Goal: Task Accomplishment & Management: Manage account settings

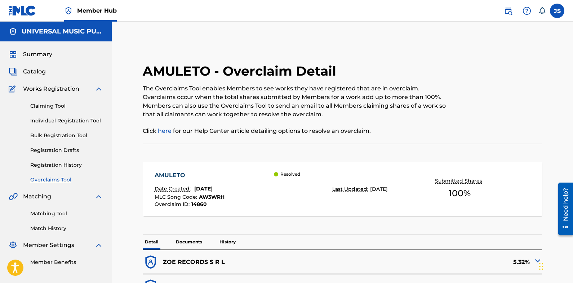
click at [49, 182] on link "Overclaims Tool" at bounding box center [66, 180] width 73 height 8
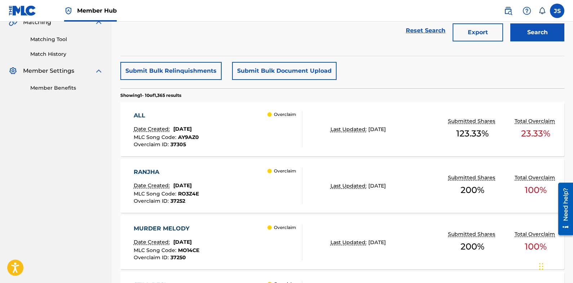
scroll to position [72, 0]
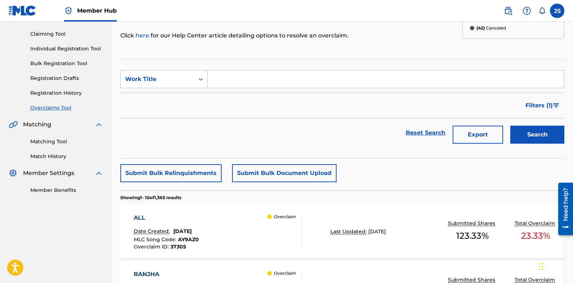
click at [394, 110] on div "Filters ( 1 )" at bounding box center [342, 106] width 444 height 26
drag, startPoint x: 388, startPoint y: 121, endPoint x: 372, endPoint y: 150, distance: 32.5
click at [372, 150] on section "SearchWithCriteriae3336028-755c-431f-9fb3-5686b58b4641 Work Title Filter Status…" at bounding box center [342, 109] width 444 height 100
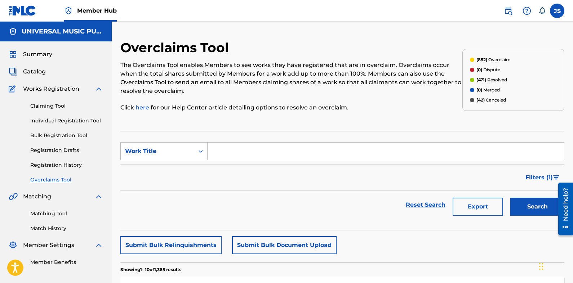
click at [393, 190] on form "SearchWithCriteriae3336028-755c-431f-9fb3-5686b58b4641 Work Title Filter Status…" at bounding box center [342, 180] width 444 height 77
drag, startPoint x: 388, startPoint y: 187, endPoint x: 375, endPoint y: 182, distance: 13.9
click at [377, 182] on div "Filters ( 1 )" at bounding box center [342, 178] width 444 height 26
drag, startPoint x: 375, startPoint y: 182, endPoint x: 435, endPoint y: 171, distance: 61.3
click at [375, 182] on div "Filters ( 1 )" at bounding box center [342, 178] width 444 height 26
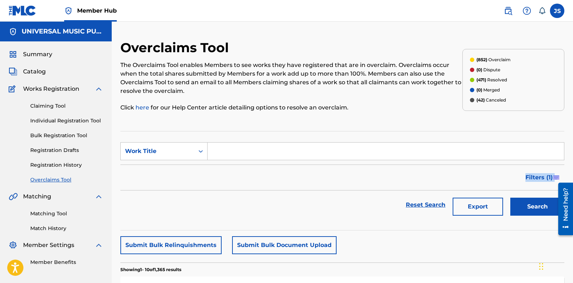
click at [479, 181] on div "Filters ( 1 )" at bounding box center [342, 178] width 444 height 26
click at [196, 147] on div "Search Form" at bounding box center [200, 151] width 13 height 13
click at [184, 169] on div "MLC Song Code" at bounding box center [164, 169] width 87 height 18
drag, startPoint x: 274, startPoint y: 208, endPoint x: 270, endPoint y: 209, distance: 4.1
drag, startPoint x: 270, startPoint y: 209, endPoint x: 209, endPoint y: 179, distance: 68.5
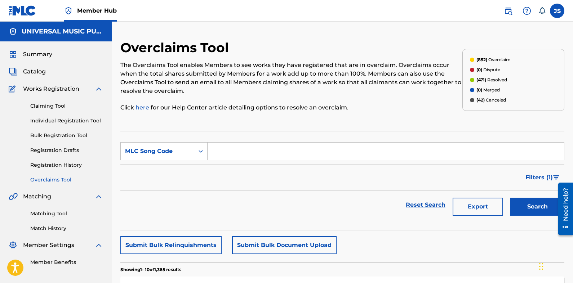
click at [209, 179] on div "Filters ( 1 )" at bounding box center [342, 178] width 444 height 26
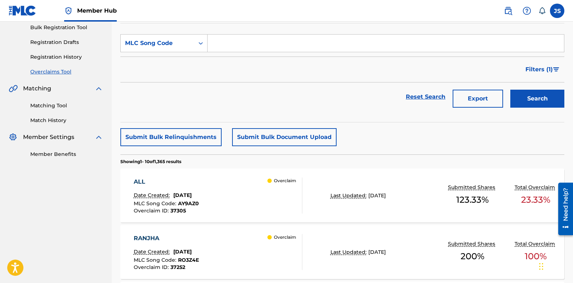
click at [415, 141] on div "Submit Bulk Relinquishments Submit Bulk Document Upload" at bounding box center [342, 137] width 444 height 18
drag, startPoint x: 407, startPoint y: 143, endPoint x: 401, endPoint y: 142, distance: 6.3
click at [397, 143] on div "Submit Bulk Relinquishments Submit Bulk Document Upload" at bounding box center [342, 137] width 444 height 18
drag, startPoint x: 419, startPoint y: 135, endPoint x: 397, endPoint y: 140, distance: 23.2
click at [397, 140] on div "Submit Bulk Relinquishments Submit Bulk Document Upload" at bounding box center [342, 137] width 444 height 18
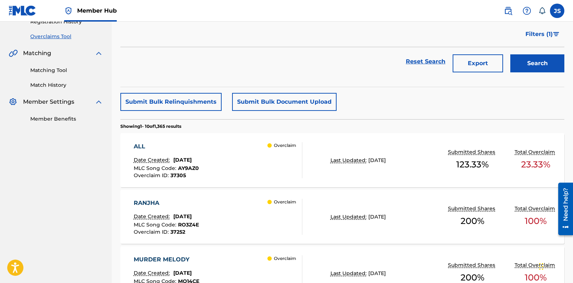
scroll to position [144, 0]
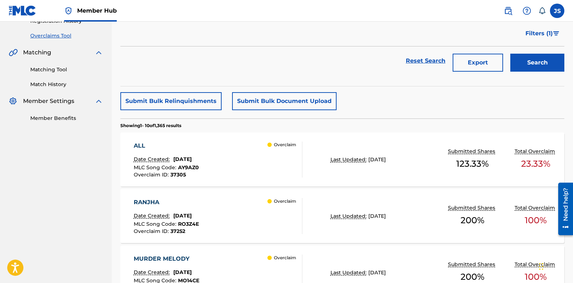
click at [454, 105] on div "Submit Bulk Relinquishments Submit Bulk Document Upload" at bounding box center [342, 101] width 444 height 18
drag, startPoint x: 452, startPoint y: 103, endPoint x: 416, endPoint y: 106, distance: 36.2
click at [416, 106] on div "Submit Bulk Relinquishments Submit Bulk Document Upload" at bounding box center [342, 101] width 444 height 18
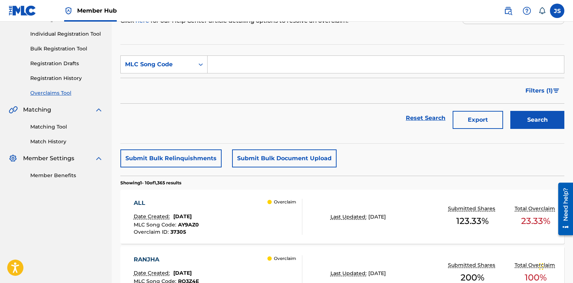
scroll to position [0, 0]
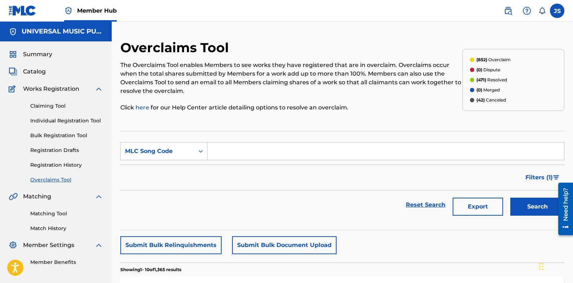
click at [413, 108] on p "Click here for our Help Center article detailing options to resolve an overclai…" at bounding box center [291, 107] width 342 height 9
drag, startPoint x: 413, startPoint y: 108, endPoint x: 387, endPoint y: 121, distance: 28.7
click at [406, 180] on div "Filters ( 1 )" at bounding box center [342, 178] width 444 height 26
drag, startPoint x: 406, startPoint y: 180, endPoint x: 391, endPoint y: 180, distance: 15.5
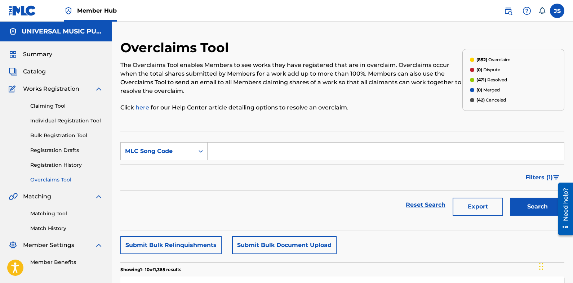
click at [391, 180] on div "Filters ( 1 )" at bounding box center [342, 178] width 444 height 26
click at [359, 167] on div "Filters ( 1 )" at bounding box center [342, 178] width 444 height 26
drag, startPoint x: 359, startPoint y: 167, endPoint x: 346, endPoint y: 173, distance: 14.2
click at [346, 173] on div "Filters ( 1 )" at bounding box center [342, 178] width 444 height 26
drag, startPoint x: 375, startPoint y: 173, endPoint x: 366, endPoint y: 173, distance: 8.7
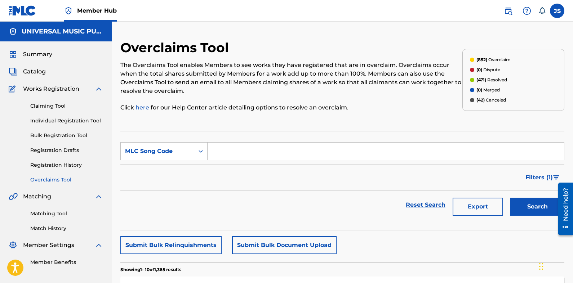
click at [366, 173] on div "Filters ( 1 )" at bounding box center [342, 178] width 444 height 26
click at [181, 99] on div "The Overclaims Tool enables Members to see works they have registered that are …" at bounding box center [291, 86] width 342 height 51
drag, startPoint x: 284, startPoint y: 160, endPoint x: 524, endPoint y: 172, distance: 240.8
click at [284, 160] on input "Search Form" at bounding box center [386, 151] width 357 height 17
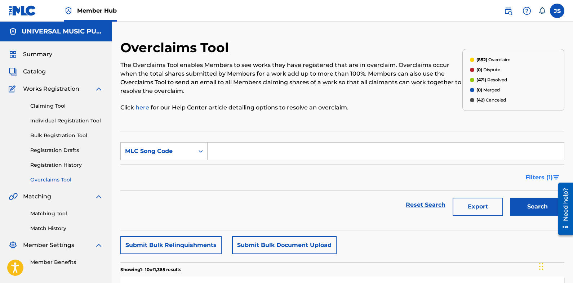
paste input "AY7U6N"
type input "AY7U6N"
click at [548, 205] on button "Search" at bounding box center [537, 207] width 54 height 18
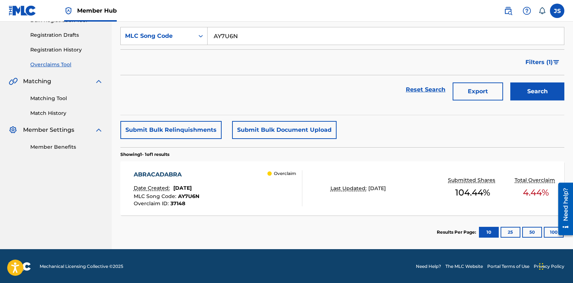
scroll to position [116, 0]
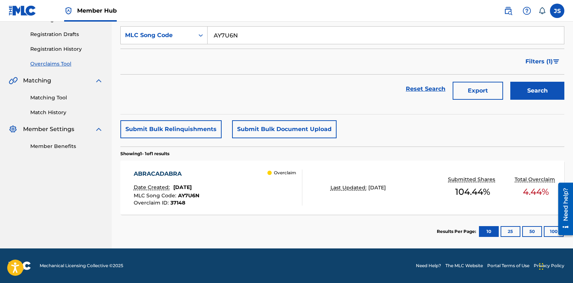
click at [172, 173] on div "ABRACADABRA" at bounding box center [167, 174] width 66 height 9
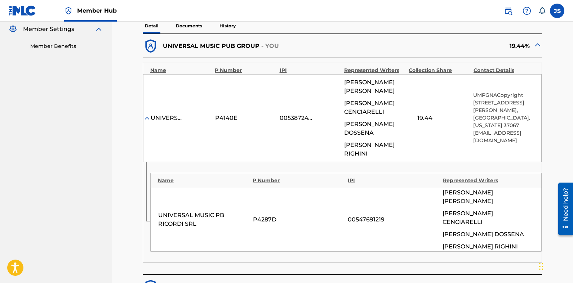
scroll to position [72, 0]
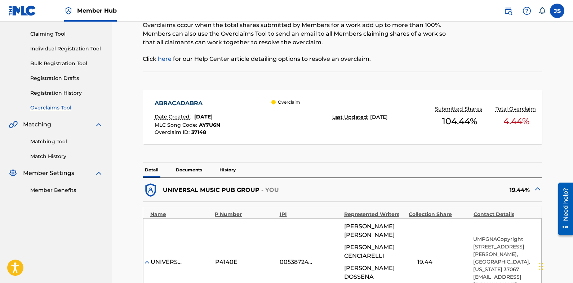
click at [215, 125] on span "AY7U6N" at bounding box center [209, 125] width 21 height 6
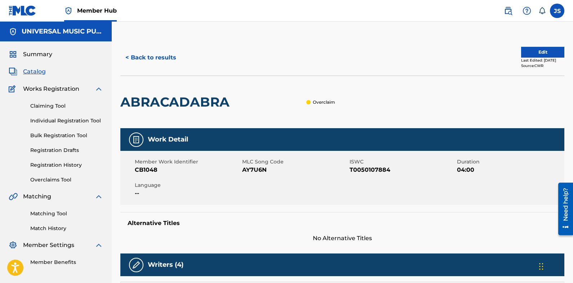
click at [544, 114] on div "ABRACADABRA Overclaim" at bounding box center [342, 102] width 444 height 53
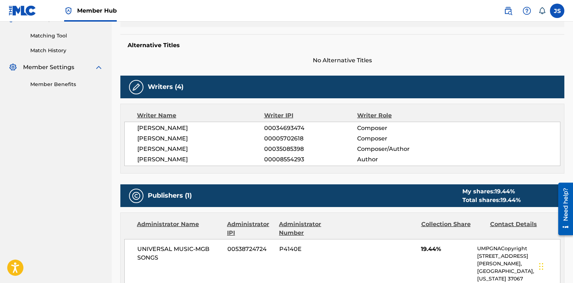
scroll to position [180, 0]
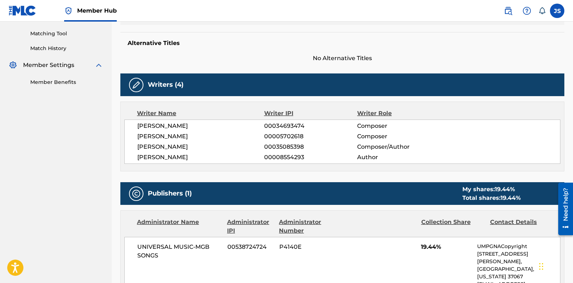
drag, startPoint x: 395, startPoint y: 181, endPoint x: 366, endPoint y: 174, distance: 29.1
click at [367, 175] on div "Work Detail Member Work Identifier CB1048 MLC Song Code AY7U6N ISWC T0050107884…" at bounding box center [342, 185] width 444 height 474
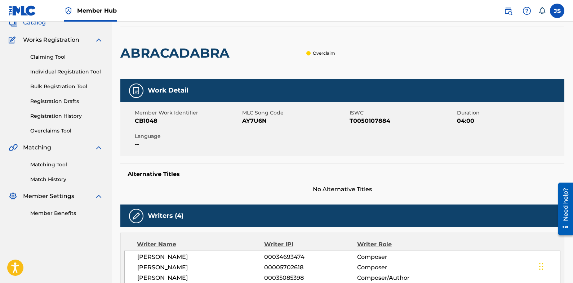
scroll to position [43, 0]
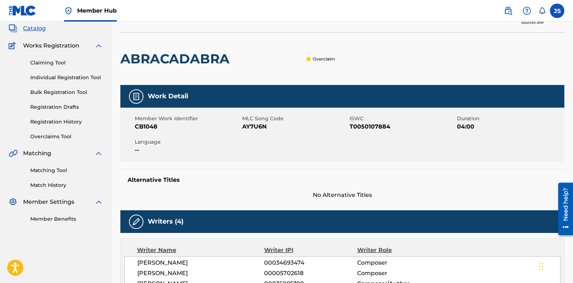
click at [390, 177] on h5 "Alternative Titles" at bounding box center [343, 180] width 430 height 7
drag, startPoint x: 406, startPoint y: 189, endPoint x: 389, endPoint y: 182, distance: 18.2
click at [389, 182] on h5 "Alternative Titles" at bounding box center [343, 180] width 430 height 7
drag, startPoint x: 439, startPoint y: 187, endPoint x: 415, endPoint y: 192, distance: 24.7
click at [415, 192] on span "No Alternative Titles" at bounding box center [342, 195] width 444 height 9
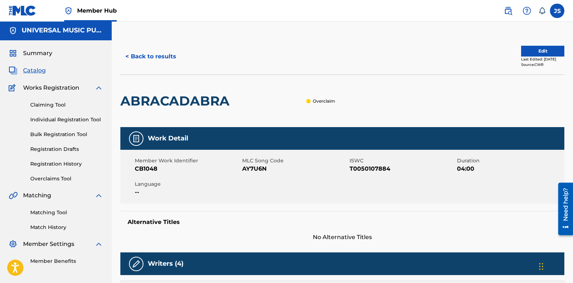
scroll to position [0, 0]
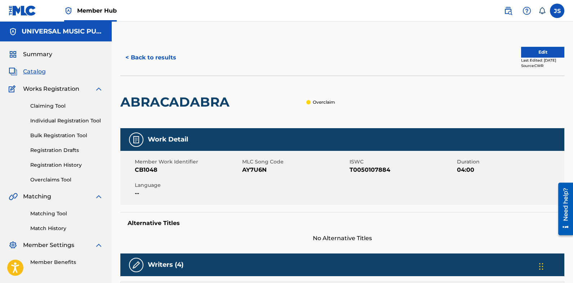
click at [163, 173] on span "CB1048" at bounding box center [188, 170] width 106 height 9
click at [148, 172] on span "CB1048" at bounding box center [188, 170] width 106 height 9
copy span "CB1048"
click at [173, 178] on div "Member Work Identifier CB1048 MLC Song Code AY7U6N ISWC T0050107884 Duration 04…" at bounding box center [342, 178] width 444 height 54
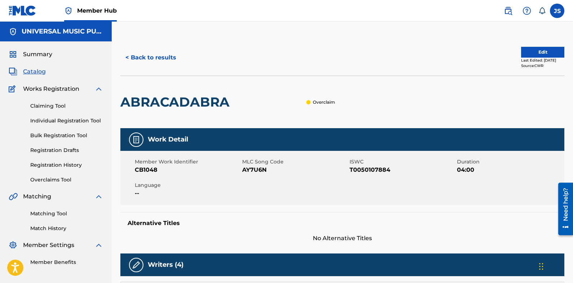
scroll to position [216, 0]
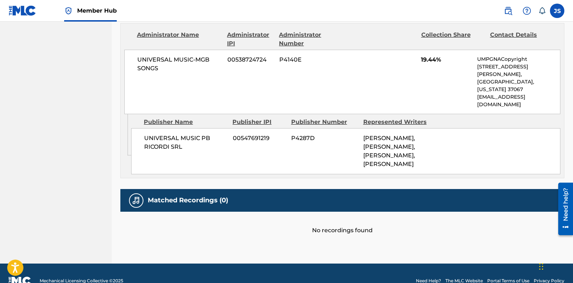
click at [173, 212] on div "No recordings found" at bounding box center [342, 223] width 444 height 23
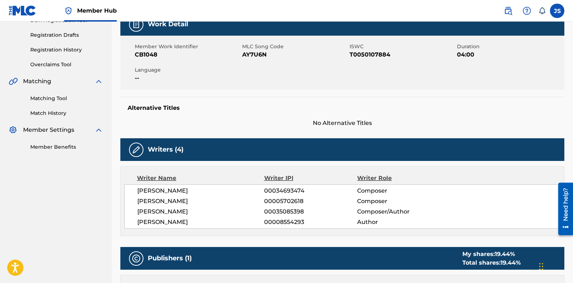
scroll to position [0, 0]
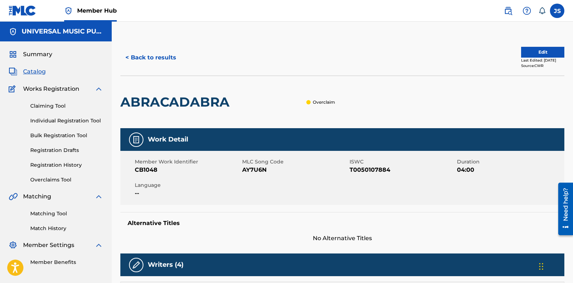
click at [252, 171] on span "AY7U6N" at bounding box center [295, 170] width 106 height 9
copy span "AY7U6N"
click at [177, 52] on button "< Back to results" at bounding box center [150, 58] width 61 height 18
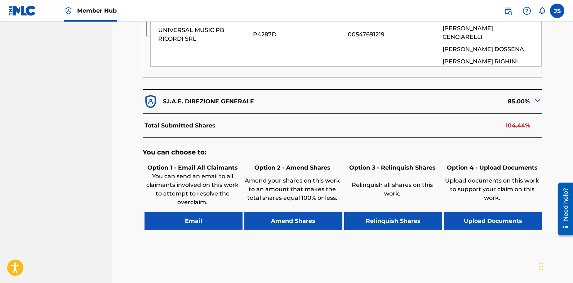
scroll to position [403, 0]
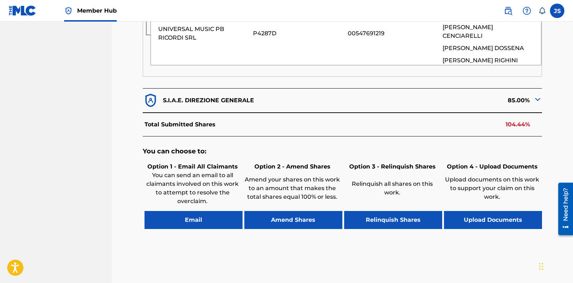
click at [542, 95] on img at bounding box center [538, 99] width 9 height 9
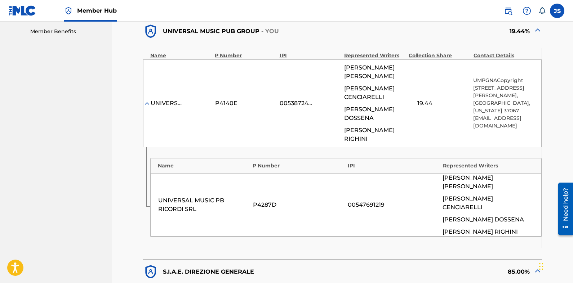
scroll to position [222, 0]
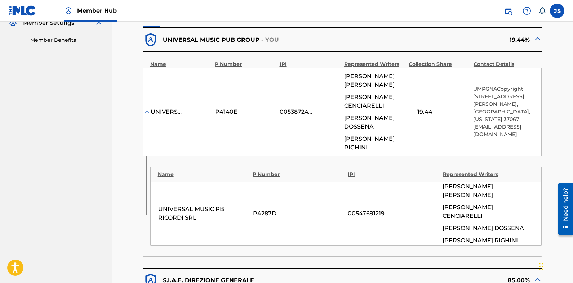
click at [39, 151] on nav "UNIVERSAL MUSIC PUB GROUP Summary Catalog Works Registration Claiming Tool Indi…" at bounding box center [56, 199] width 112 height 801
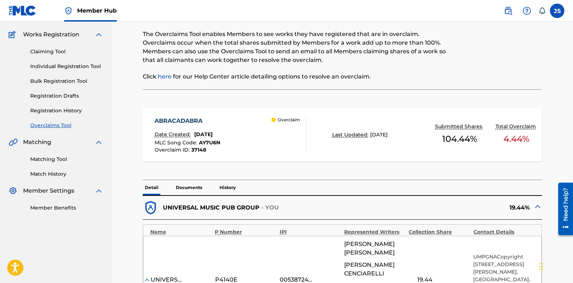
scroll to position [0, 0]
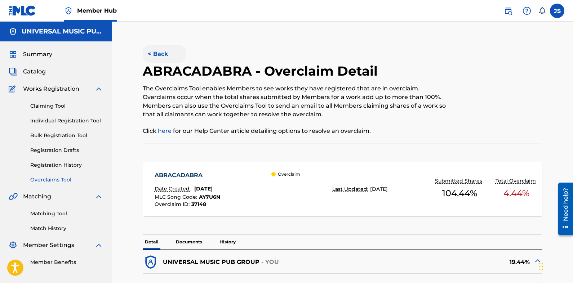
click at [172, 58] on button "< Back" at bounding box center [164, 54] width 43 height 18
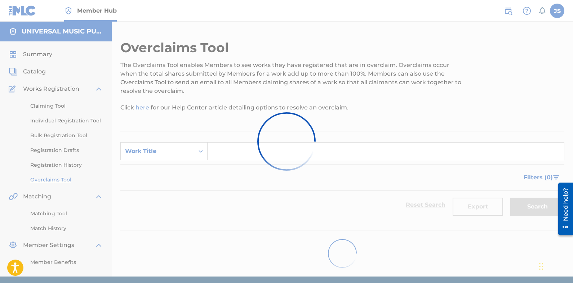
scroll to position [26, 0]
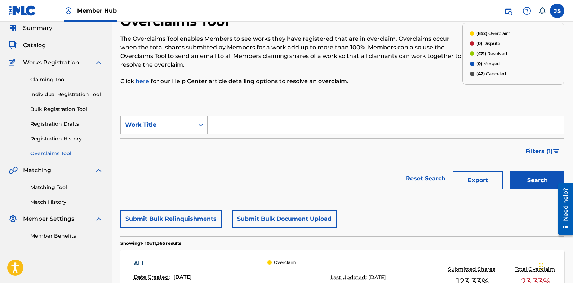
click at [184, 116] on div "Work Title" at bounding box center [163, 125] width 87 height 18
click at [183, 137] on div "MLC Song Code" at bounding box center [164, 143] width 87 height 18
click at [267, 125] on input "Search Form" at bounding box center [386, 124] width 357 height 17
paste input "OM3KJK"
type input "OM3KJK"
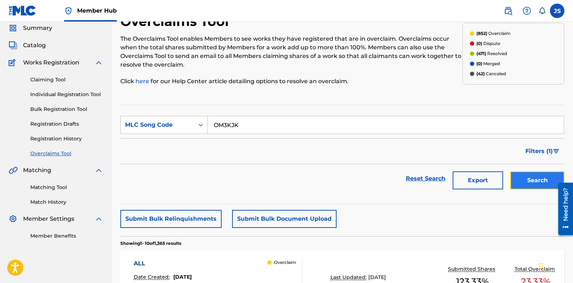
click at [518, 184] on button "Search" at bounding box center [537, 181] width 54 height 18
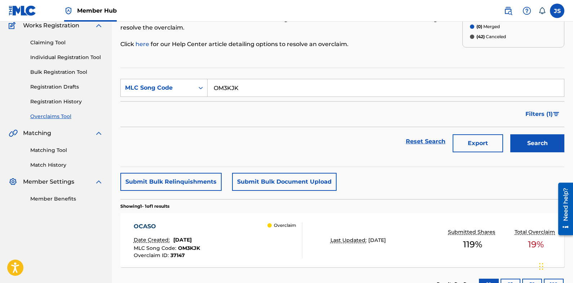
scroll to position [116, 0]
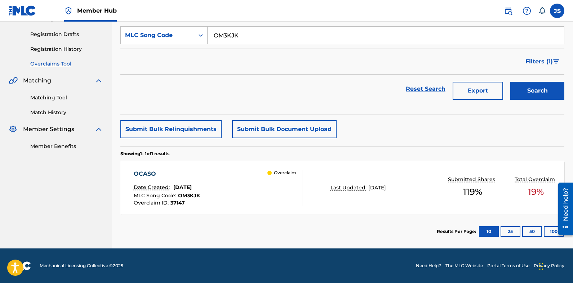
click at [231, 172] on div "OCASO Date Created: [DATE] MLC Song Code : OM3KJK Overclaim ID : 37147 Overclaim" at bounding box center [218, 188] width 169 height 36
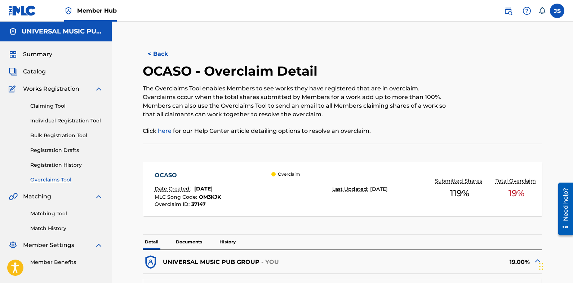
click at [199, 141] on div "OCASO - Overclaim Detail The Overclaims Tool enables Members to see works they …" at bounding box center [297, 103] width 308 height 81
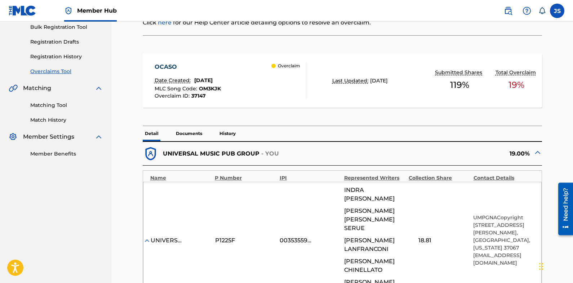
scroll to position [108, 0]
click at [187, 136] on p "Documents" at bounding box center [189, 134] width 31 height 15
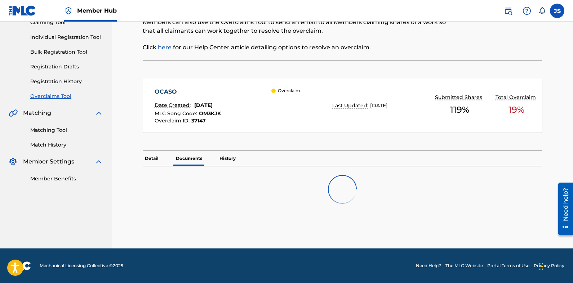
scroll to position [106, 0]
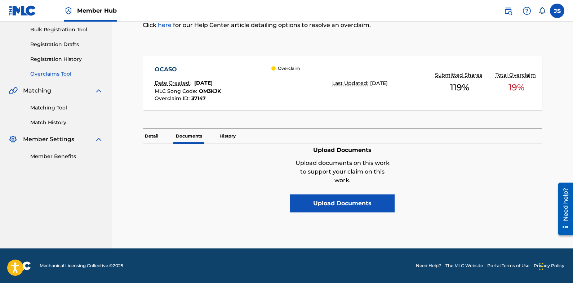
click at [167, 191] on div "Upload Documents Upload documents on this work to support your claim on this wo…" at bounding box center [343, 178] width 400 height 68
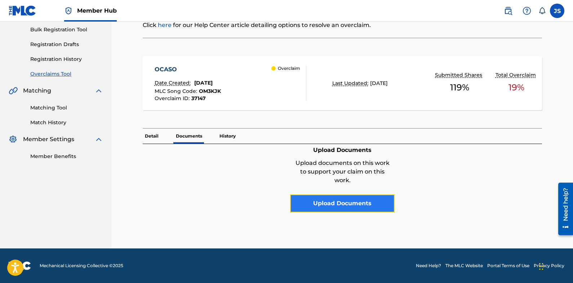
click at [342, 205] on button "Upload Documents" at bounding box center [342, 204] width 105 height 18
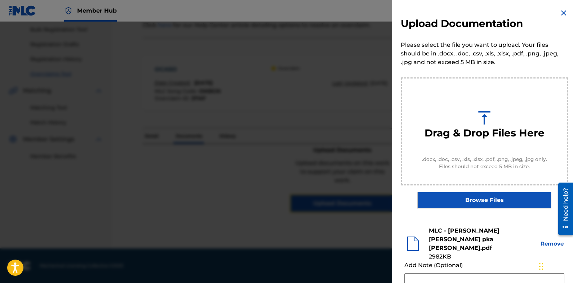
scroll to position [83, 0]
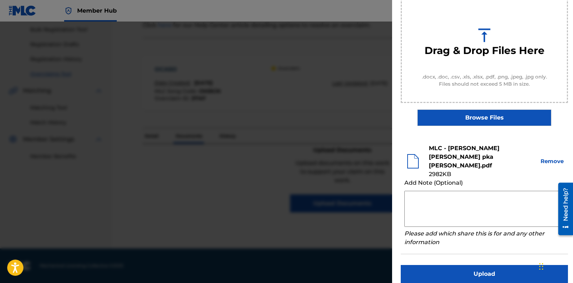
click at [456, 200] on textarea at bounding box center [485, 209] width 160 height 36
click at [423, 191] on textarea at bounding box center [485, 209] width 160 height 36
click at [414, 193] on textarea "Confirming UMPG maintains claim as detailed below:" at bounding box center [485, 209] width 160 height 36
click at [414, 196] on textarea "Confirming UMPG maintains claim as detailed below:" at bounding box center [485, 209] width 160 height 36
click at [411, 204] on textarea "Confirming UMPG maintains claim as detailed below:" at bounding box center [485, 209] width 160 height 36
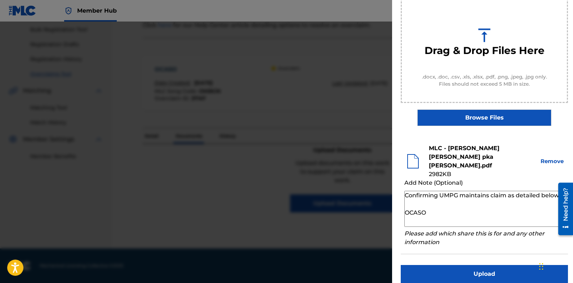
click at [408, 216] on textarea "Confirming UMPG maintains claim as detailed below: OCASO" at bounding box center [485, 209] width 160 height 36
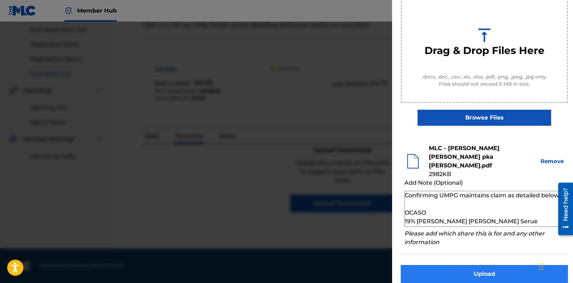
type textarea "Confirming UMPG maintains claim as detailed below: OCASO 19% [PERSON_NAME] [PER…"
click at [490, 265] on button "Upload" at bounding box center [484, 274] width 167 height 18
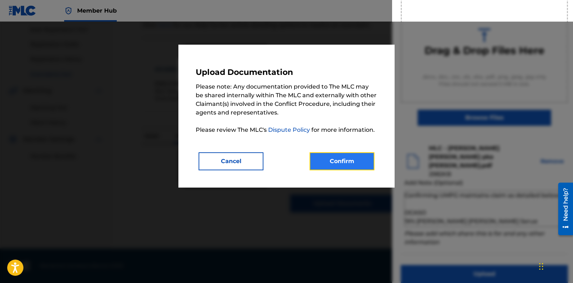
click at [347, 160] on button "Confirm" at bounding box center [342, 161] width 65 height 18
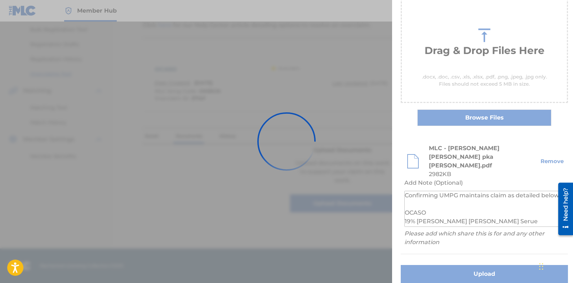
scroll to position [34, 0]
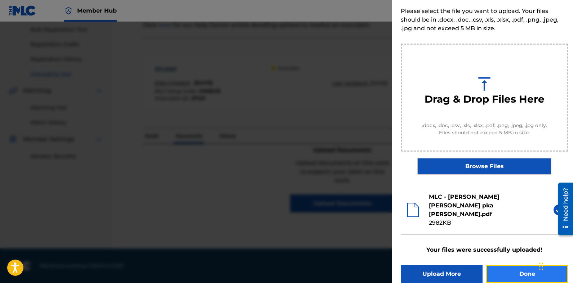
click at [522, 265] on button "Done" at bounding box center [527, 274] width 82 height 18
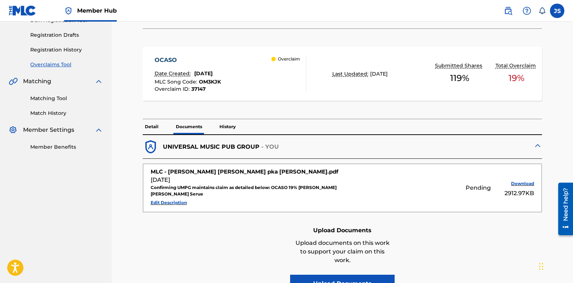
scroll to position [124, 0]
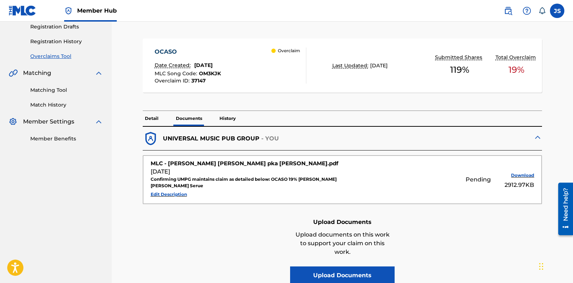
click at [208, 74] on span "OM3KJK" at bounding box center [210, 73] width 22 height 6
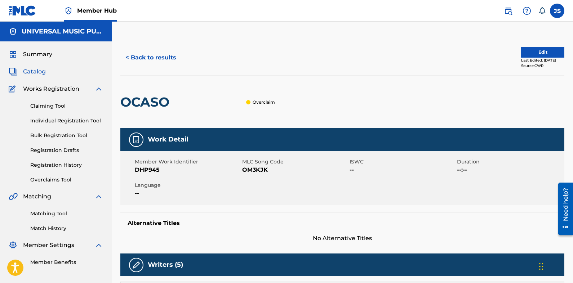
click at [253, 171] on span "OM3KJK" at bounding box center [295, 170] width 106 height 9
copy span "OM3KJK"
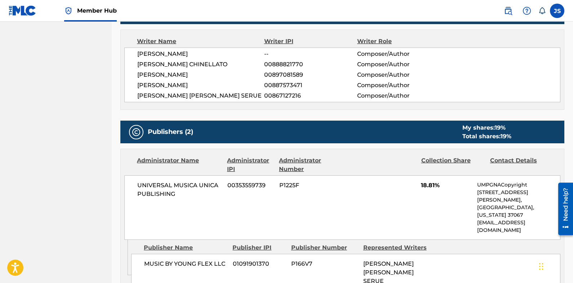
click at [367, 155] on div "Administrator Name Administrator IPI Administrator Number Collection Share Cont…" at bounding box center [342, 194] width 443 height 91
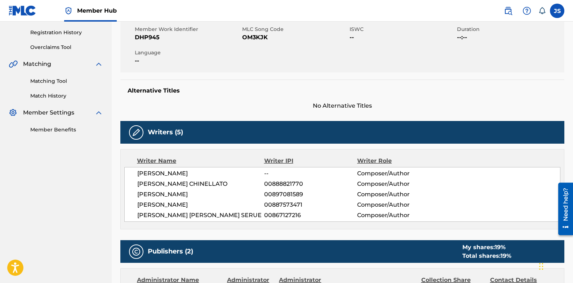
scroll to position [108, 0]
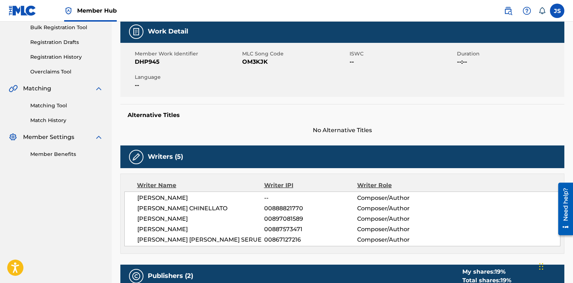
drag, startPoint x: 413, startPoint y: 123, endPoint x: 392, endPoint y: 122, distance: 20.9
click at [393, 122] on div "Alternative Titles No Alternative Titles" at bounding box center [342, 119] width 444 height 31
drag, startPoint x: 482, startPoint y: 121, endPoint x: 440, endPoint y: 116, distance: 42.6
click at [439, 116] on h5 "Alternative Titles" at bounding box center [343, 115] width 430 height 7
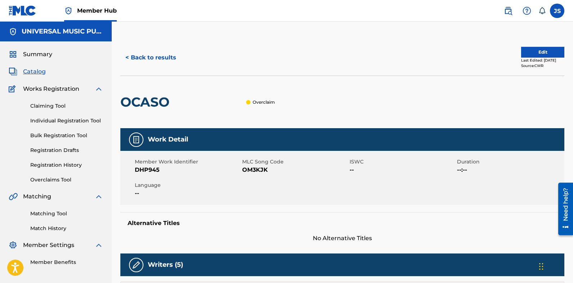
click at [146, 64] on button "< Back to results" at bounding box center [150, 58] width 61 height 18
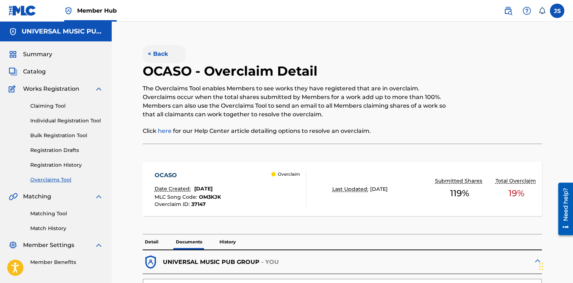
click at [164, 49] on button "< Back" at bounding box center [164, 54] width 43 height 18
click at [164, 54] on button "< Back" at bounding box center [164, 54] width 43 height 18
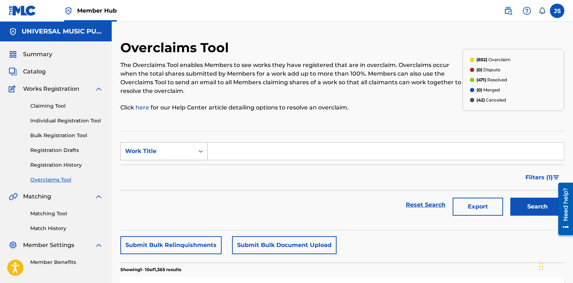
click at [171, 151] on div "Work Title" at bounding box center [157, 151] width 65 height 9
click at [175, 165] on div "MLC Song Code" at bounding box center [164, 169] width 87 height 18
drag, startPoint x: 244, startPoint y: 158, endPoint x: 258, endPoint y: 158, distance: 14.8
click at [244, 158] on input "Search Form" at bounding box center [386, 151] width 357 height 17
paste input "MN72SB"
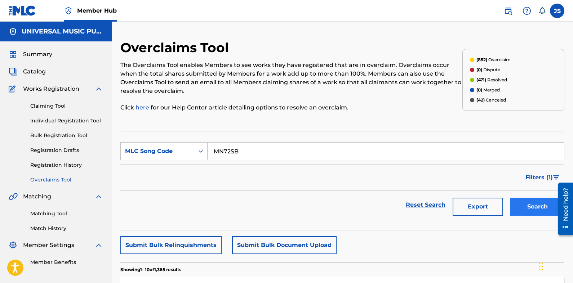
type input "MN72SB"
click at [536, 212] on button "Search" at bounding box center [537, 207] width 54 height 18
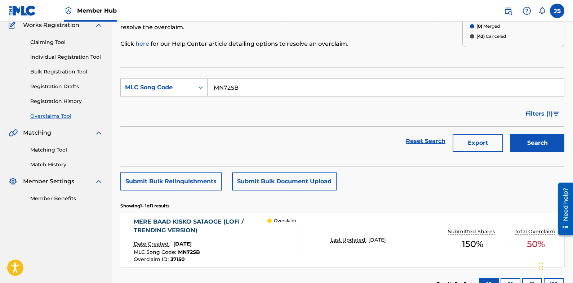
scroll to position [108, 0]
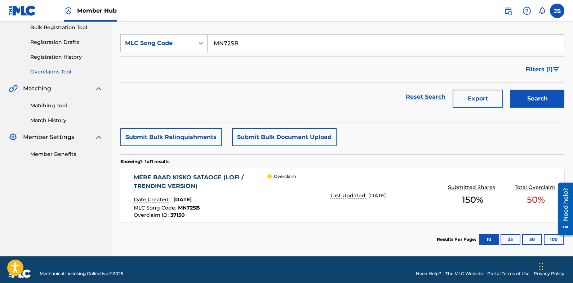
click at [186, 175] on div "MERE BAAD KISKO SATAOGE (LOFI / TRENDING VERSION)" at bounding box center [201, 181] width 134 height 17
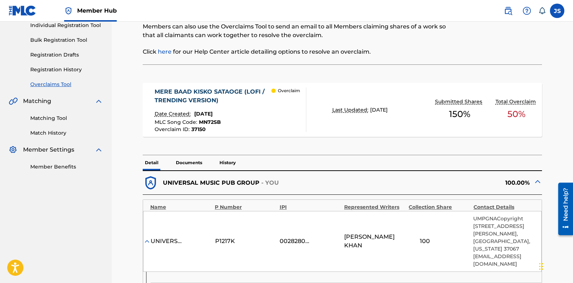
scroll to position [108, 0]
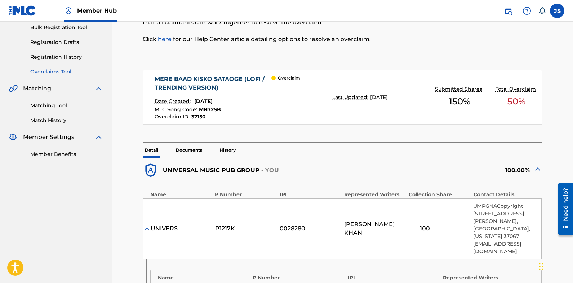
click at [219, 110] on span "MN72SB" at bounding box center [210, 109] width 22 height 6
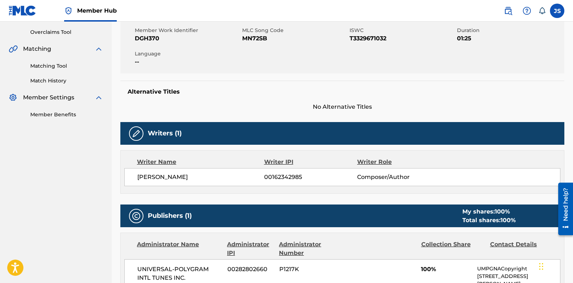
scroll to position [144, 0]
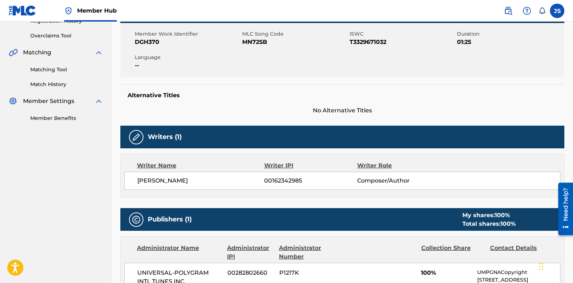
click at [512, 114] on span "No Alternative Titles" at bounding box center [342, 110] width 444 height 9
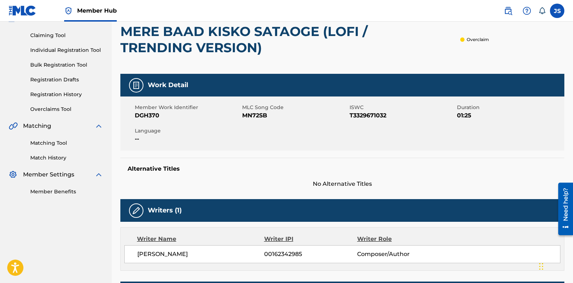
scroll to position [0, 0]
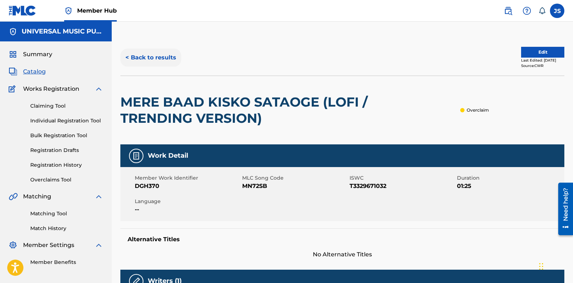
click at [162, 56] on button "< Back to results" at bounding box center [150, 58] width 61 height 18
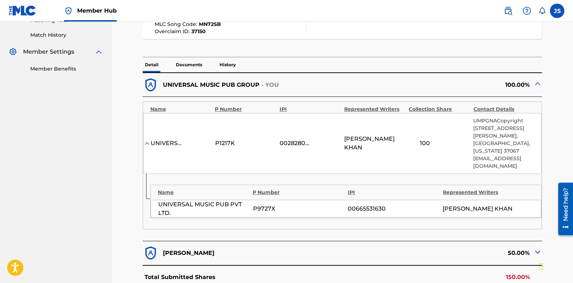
scroll to position [144, 0]
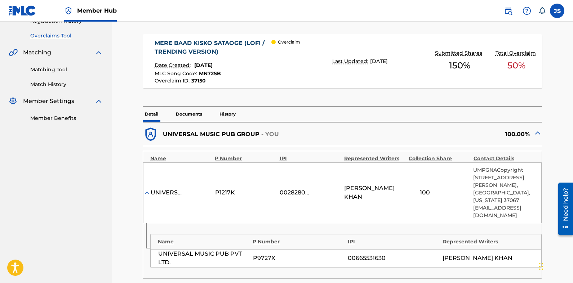
click at [217, 72] on span "MN72SB" at bounding box center [210, 73] width 22 height 6
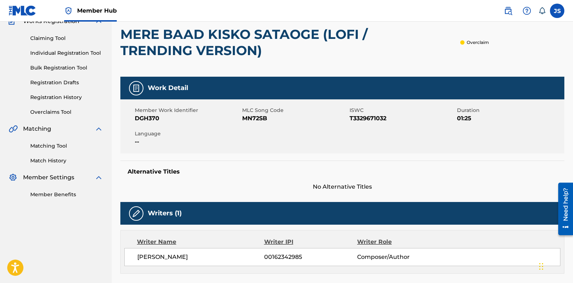
scroll to position [216, 0]
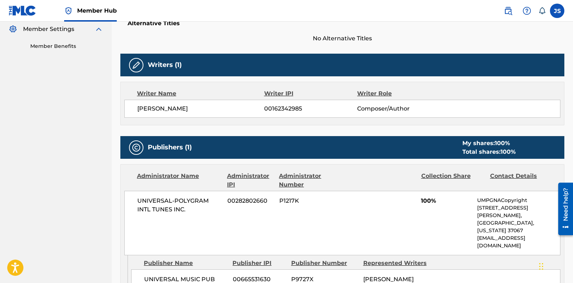
click at [462, 85] on div "Writer Name Writer IPI Writer Role [PERSON_NAME] 00162342985 Composer/Author" at bounding box center [342, 104] width 444 height 44
drag, startPoint x: 80, startPoint y: 136, endPoint x: 89, endPoint y: 136, distance: 9.4
click at [80, 136] on nav "UNIVERSAL MUSIC PUB GROUP Summary Catalog Works Registration Claiming Tool Indi…" at bounding box center [56, 96] width 112 height 583
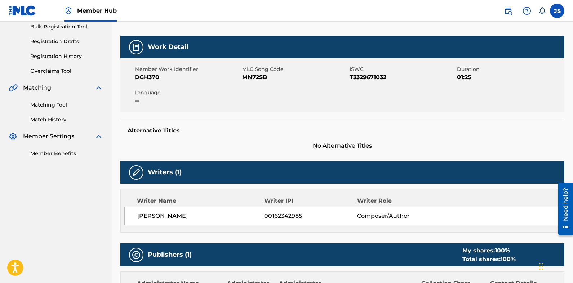
scroll to position [108, 0]
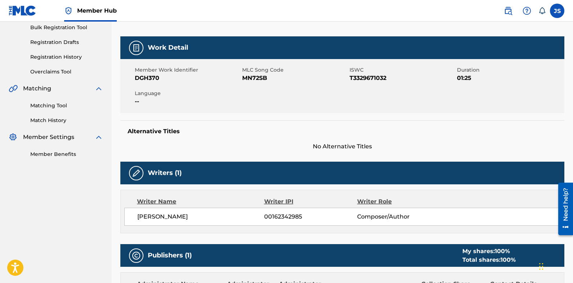
click at [262, 80] on span "MN72SB" at bounding box center [295, 78] width 106 height 9
copy span "MN72SB"
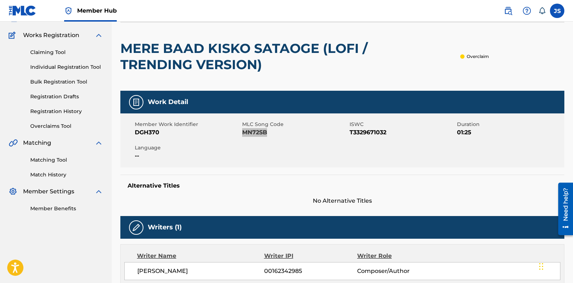
scroll to position [0, 0]
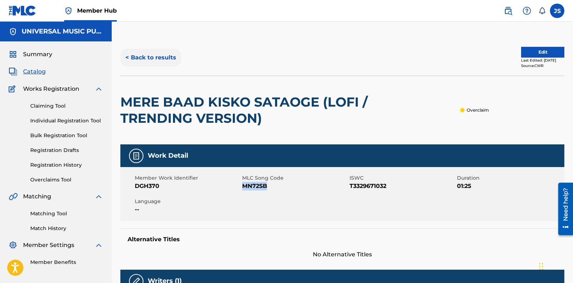
click at [143, 61] on button "< Back to results" at bounding box center [150, 58] width 61 height 18
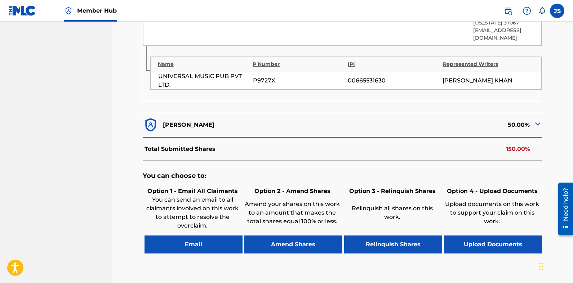
scroll to position [361, 0]
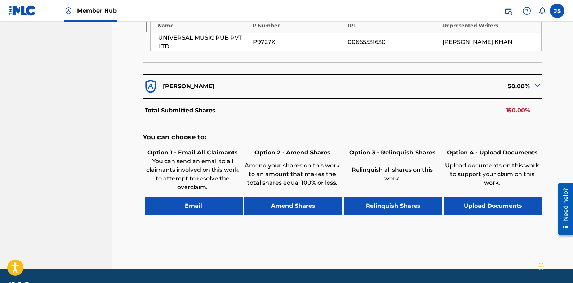
click at [541, 85] on img at bounding box center [538, 85] width 9 height 9
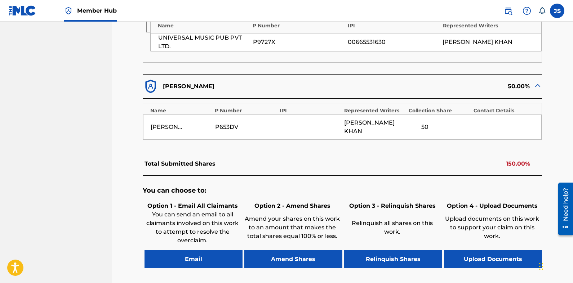
drag, startPoint x: 163, startPoint y: 87, endPoint x: 233, endPoint y: 87, distance: 69.6
click at [233, 87] on div "[PERSON_NAME]" at bounding box center [243, 87] width 200 height 16
copy p "[PERSON_NAME]"
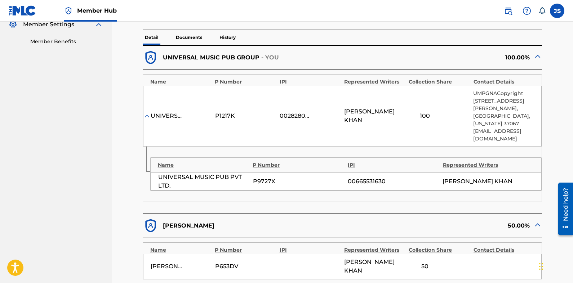
scroll to position [216, 0]
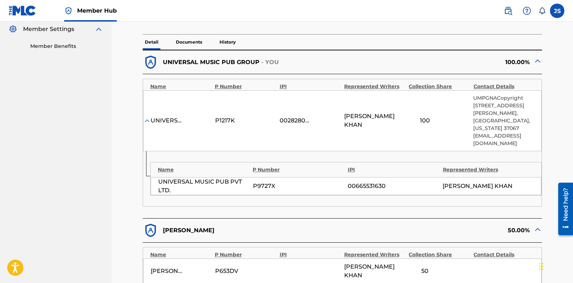
click at [60, 150] on nav "UNIVERSAL MUSIC PUB GROUP Summary Catalog Works Registration Claiming Tool Indi…" at bounding box center [56, 136] width 112 height 662
drag, startPoint x: 227, startPoint y: 149, endPoint x: 216, endPoint y: 136, distance: 18.1
click at [216, 136] on div "UNIVERSAL-POLYGRAM INTL TUNES INC. P1217K 00282802660 [PERSON_NAME] 100 UMPGNAC…" at bounding box center [342, 120] width 399 height 61
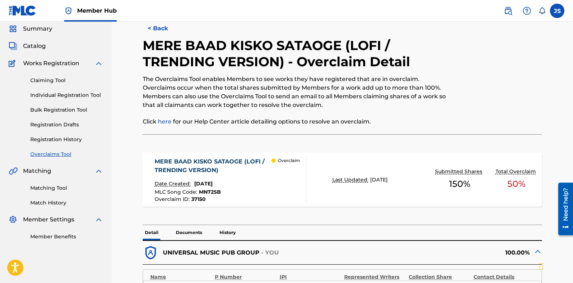
scroll to position [0, 0]
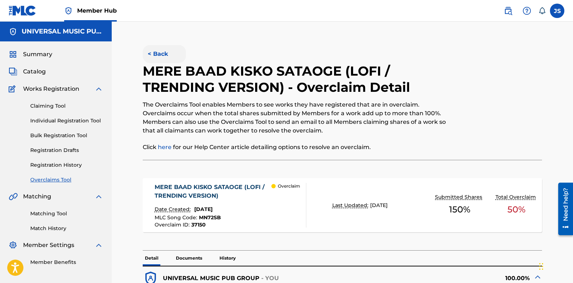
click at [168, 56] on button "< Back" at bounding box center [164, 54] width 43 height 18
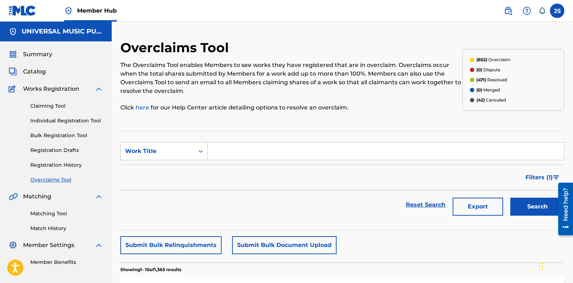
click at [487, 132] on section "SearchWithCriteriae3336028-755c-431f-9fb3-5686b58b4641 Work Title Filter Status…" at bounding box center [342, 181] width 444 height 100
drag, startPoint x: 486, startPoint y: 132, endPoint x: 431, endPoint y: 115, distance: 57.9
click at [431, 115] on div "Overclaims Tool The Overclaims Tool enables Members to see works they have regi…" at bounding box center [291, 80] width 342 height 81
drag, startPoint x: 417, startPoint y: 110, endPoint x: 400, endPoint y: 110, distance: 16.9
click at [400, 110] on p "Click here for our Help Center article detailing options to resolve an overclai…" at bounding box center [291, 107] width 342 height 9
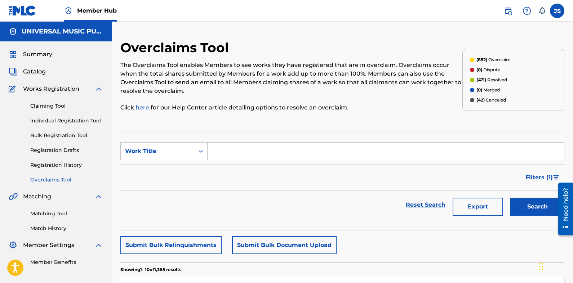
drag, startPoint x: 429, startPoint y: 108, endPoint x: 416, endPoint y: 120, distance: 17.1
click at [416, 120] on div "Overclaims Tool The Overclaims Tool enables Members to see works they have regi…" at bounding box center [291, 80] width 342 height 81
drag, startPoint x: 448, startPoint y: 120, endPoint x: 405, endPoint y: 121, distance: 43.6
drag, startPoint x: 459, startPoint y: 122, endPoint x: 420, endPoint y: 116, distance: 39.4
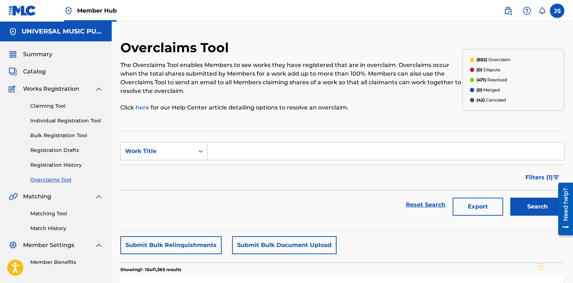
click at [420, 116] on div "Overclaims Tool The Overclaims Tool enables Members to see works they have regi…" at bounding box center [291, 80] width 342 height 81
click at [351, 115] on div "Overclaims Tool The Overclaims Tool enables Members to see works they have regi…" at bounding box center [291, 80] width 342 height 81
drag, startPoint x: 388, startPoint y: 112, endPoint x: 384, endPoint y: 103, distance: 9.8
click at [384, 103] on p "Click here for our Help Center article detailing options to resolve an overclai…" at bounding box center [291, 107] width 342 height 9
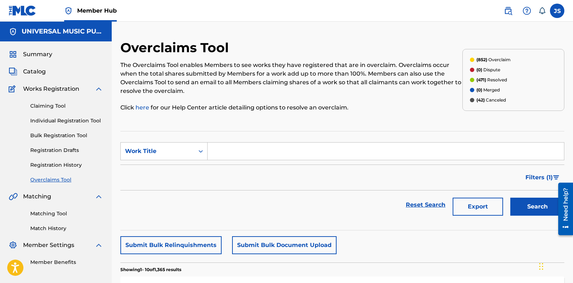
drag, startPoint x: 424, startPoint y: 109, endPoint x: 433, endPoint y: 110, distance: 8.8
drag, startPoint x: 433, startPoint y: 110, endPoint x: 387, endPoint y: 99, distance: 47.4
click at [387, 99] on div "The Overclaims Tool enables Members to see works they have registered that are …" at bounding box center [291, 86] width 342 height 51
drag, startPoint x: 403, startPoint y: 102, endPoint x: 385, endPoint y: 109, distance: 18.7
click at [385, 109] on p "Click here for our Help Center article detailing options to resolve an overclai…" at bounding box center [291, 107] width 342 height 9
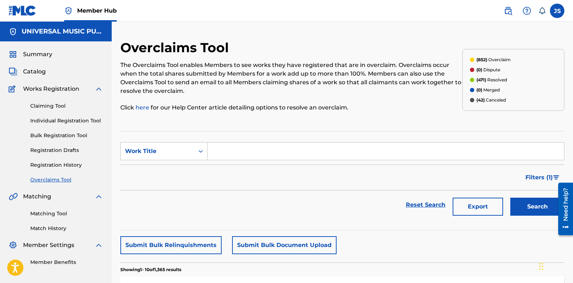
click at [397, 106] on p "Click here for our Help Center article detailing options to resolve an overclai…" at bounding box center [291, 107] width 342 height 9
click at [391, 106] on p "Click here for our Help Center article detailing options to resolve an overclai…" at bounding box center [291, 107] width 342 height 9
drag, startPoint x: 397, startPoint y: 121, endPoint x: 383, endPoint y: 109, distance: 18.6
click at [383, 109] on p "Click here for our Help Center article detailing options to resolve an overclai…" at bounding box center [291, 107] width 342 height 9
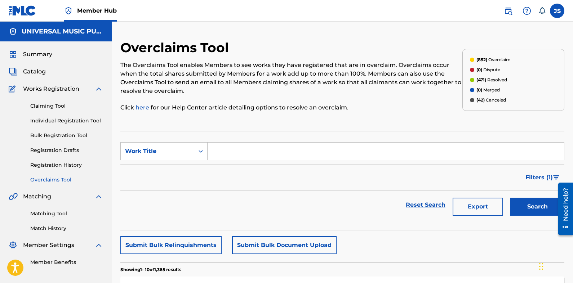
click at [179, 160] on div "Work Title" at bounding box center [163, 151] width 87 height 18
click at [177, 162] on div "MLC Song Code" at bounding box center [164, 169] width 87 height 18
click at [283, 144] on input "Search Form" at bounding box center [386, 151] width 357 height 17
paste input "LS7UE5"
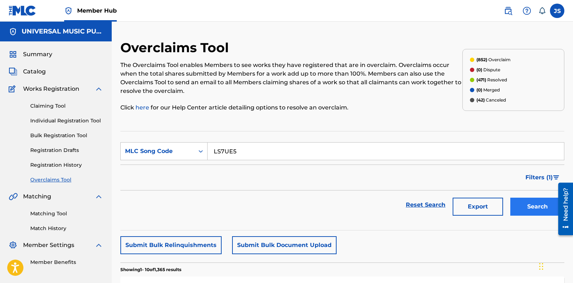
type input "LS7UE5"
click at [534, 206] on button "Search" at bounding box center [537, 207] width 54 height 18
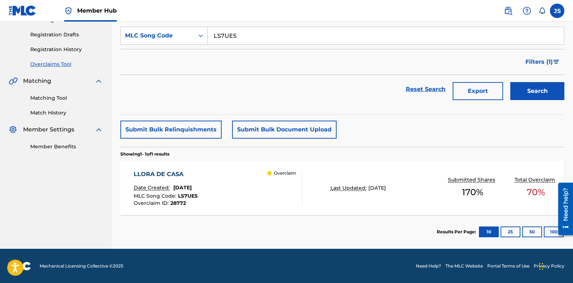
scroll to position [116, 0]
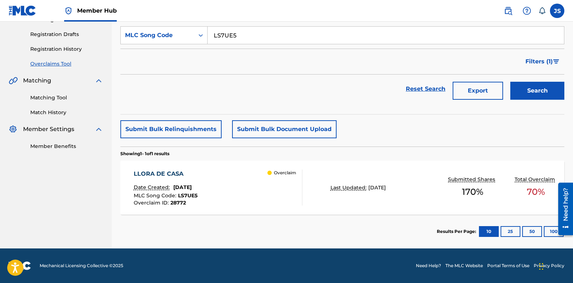
click at [180, 173] on div "LLORA DE CASA" at bounding box center [166, 174] width 64 height 9
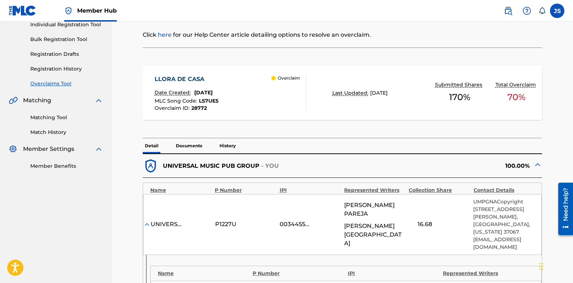
scroll to position [108, 0]
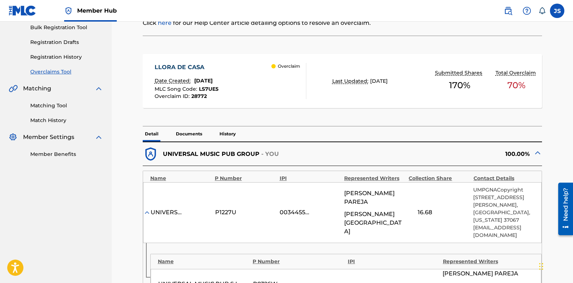
click at [36, 228] on nav "UNIVERSAL MUSIC PUB GROUP Summary Catalog Works Registration Claiming Tool Indi…" at bounding box center [56, 287] width 112 height 749
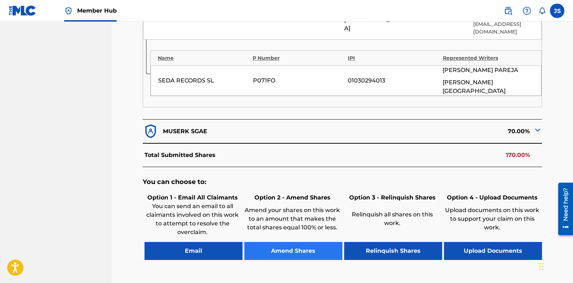
scroll to position [505, 0]
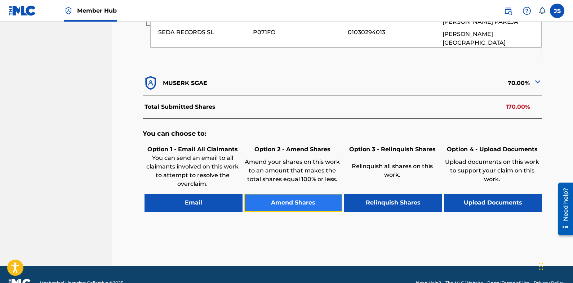
click at [316, 194] on button "Amend Shares" at bounding box center [293, 203] width 98 height 18
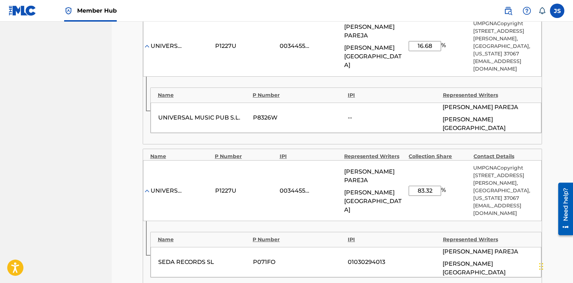
scroll to position [286, 0]
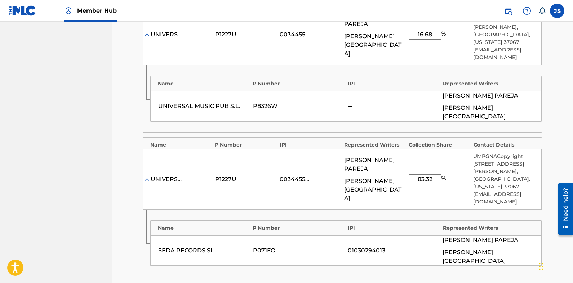
drag, startPoint x: 368, startPoint y: 231, endPoint x: 412, endPoint y: 192, distance: 59.5
click at [369, 236] on div "SEDA RECORDS SL P071FO 01030294013 [PERSON_NAME] [PERSON_NAME] [PERSON_NAME] [P…" at bounding box center [346, 251] width 391 height 30
drag, startPoint x: 436, startPoint y: 170, endPoint x: 372, endPoint y: 173, distance: 63.9
click at [372, 173] on div "UNIVERSAL MUSICA, INC. P1227U 00344554265 [PERSON_NAME] [PERSON_NAME] [PERSON_N…" at bounding box center [342, 179] width 399 height 61
type input "25"
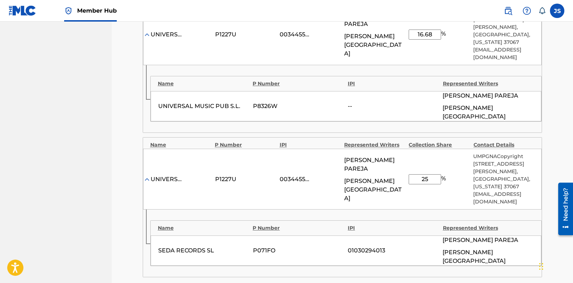
drag, startPoint x: 434, startPoint y: 36, endPoint x: 359, endPoint y: 39, distance: 75.8
click at [359, 39] on div "UNIVERSAL MUSICA, INC. P1227U 00344554265 [PERSON_NAME] [PERSON_NAME] [PERSON_N…" at bounding box center [342, 34] width 399 height 61
type input "5"
click at [322, 95] on div "UNIVERSAL MUSIC PUB S.L. P8326W -- [PERSON_NAME] [PERSON_NAME] [PERSON_NAME] [P…" at bounding box center [346, 106] width 391 height 30
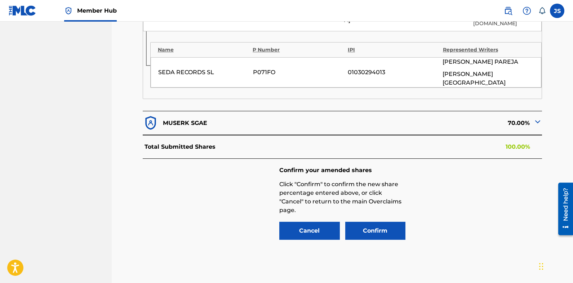
scroll to position [467, 0]
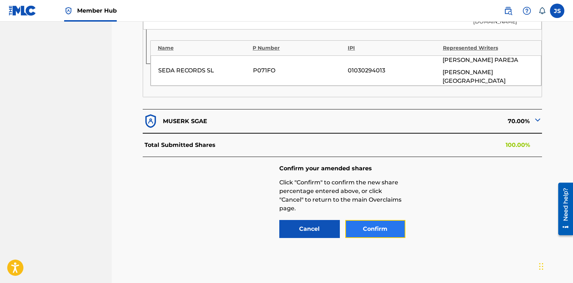
click at [386, 220] on button "Confirm" at bounding box center [375, 229] width 61 height 18
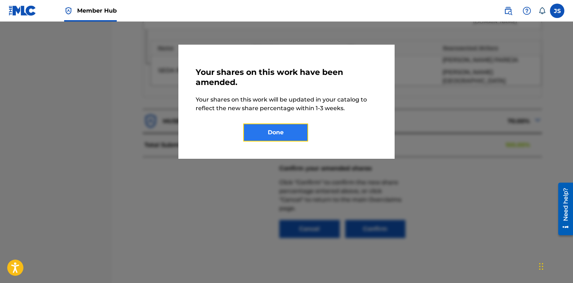
click at [297, 139] on button "Done" at bounding box center [275, 133] width 65 height 18
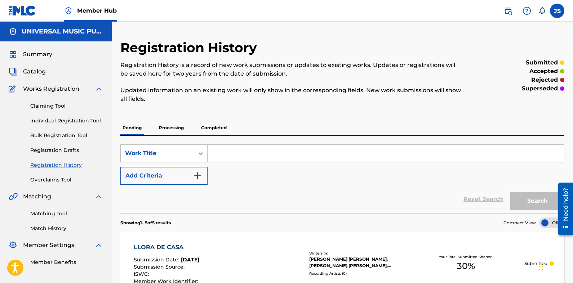
drag, startPoint x: 367, startPoint y: 6, endPoint x: 248, endPoint y: 92, distance: 146.2
click at [367, 6] on nav "Member Hub JS JS [PERSON_NAME] [PERSON_NAME][EMAIL_ADDRESS][PERSON_NAME][DOMAIN…" at bounding box center [286, 11] width 573 height 22
click at [160, 159] on div "Work Title" at bounding box center [158, 154] width 74 height 14
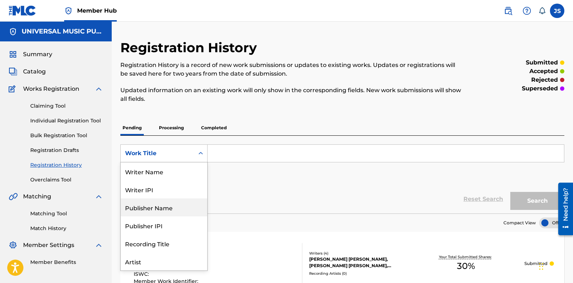
click at [289, 183] on div "SearchWithCriteria0a822cda-0614-49eb-b0a6-1cd00ebc9101 8 results available. Use…" at bounding box center [342, 165] width 444 height 40
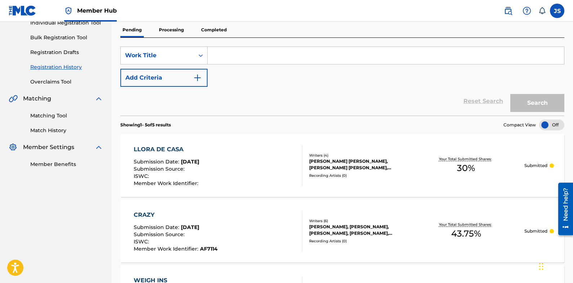
scroll to position [108, 0]
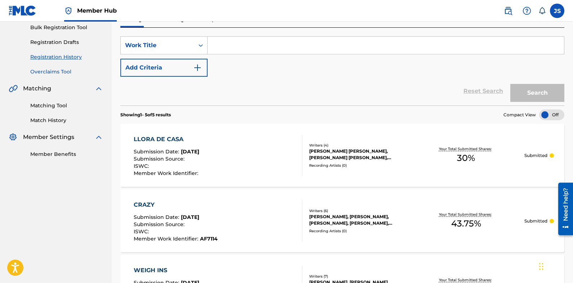
click at [63, 72] on link "Overclaims Tool" at bounding box center [66, 72] width 73 height 8
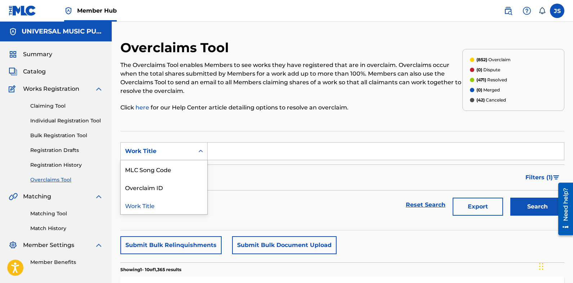
click at [177, 155] on div "Work Title" at bounding box center [157, 151] width 65 height 9
click at [178, 175] on div "MLC Song Code" at bounding box center [164, 169] width 87 height 18
click at [291, 142] on div "Search Form" at bounding box center [386, 151] width 357 height 18
click at [309, 158] on input "Search Form" at bounding box center [386, 151] width 357 height 17
paste input "AY5FZL"
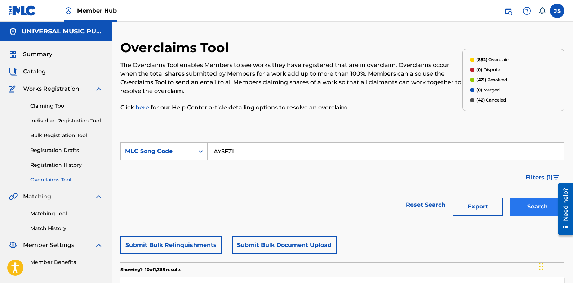
type input "AY5FZL"
click at [527, 208] on button "Search" at bounding box center [537, 207] width 54 height 18
drag, startPoint x: 310, startPoint y: 176, endPoint x: 250, endPoint y: 178, distance: 59.9
click at [250, 178] on div "Filters ( 1 )" at bounding box center [342, 178] width 444 height 26
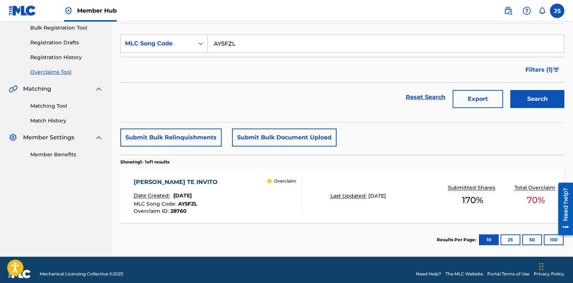
scroll to position [116, 0]
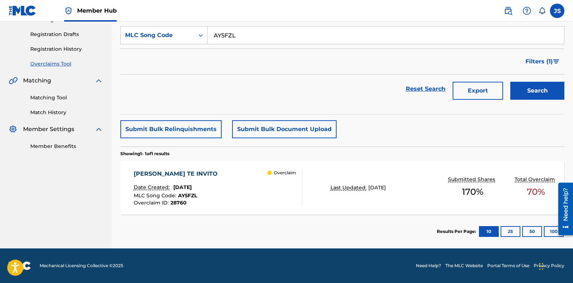
click at [168, 172] on div "[PERSON_NAME] TE INVITO" at bounding box center [178, 174] width 88 height 9
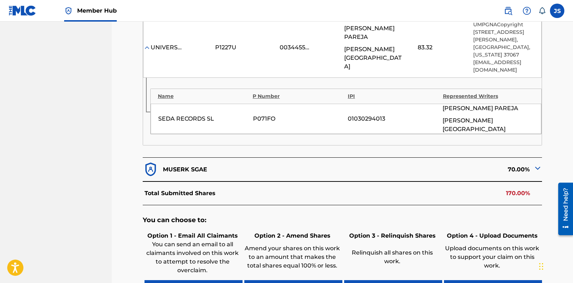
scroll to position [469, 0]
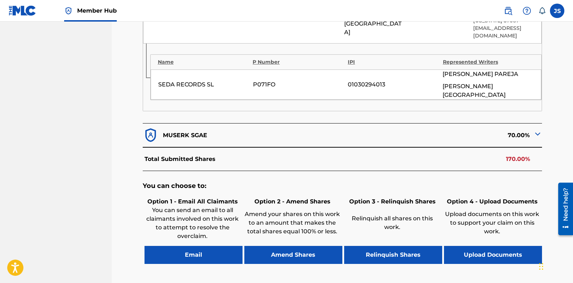
click at [534, 130] on img at bounding box center [538, 134] width 9 height 9
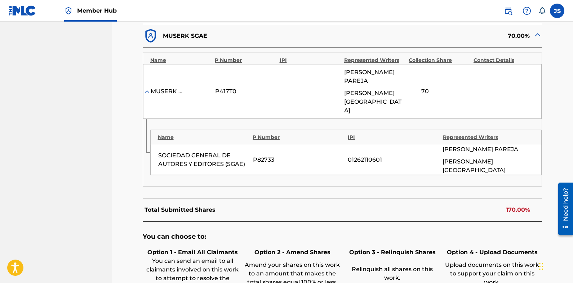
scroll to position [577, 0]
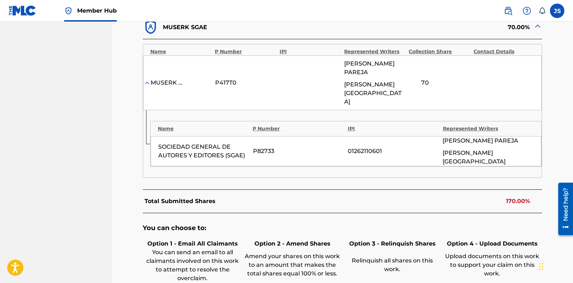
click at [342, 213] on div "You can choose to: Option 1 - Email All Claimants You can send an email to all …" at bounding box center [343, 268] width 400 height 111
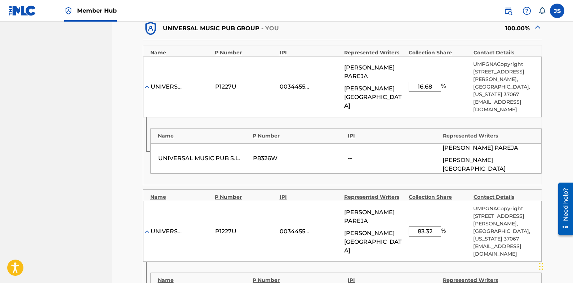
scroll to position [214, 0]
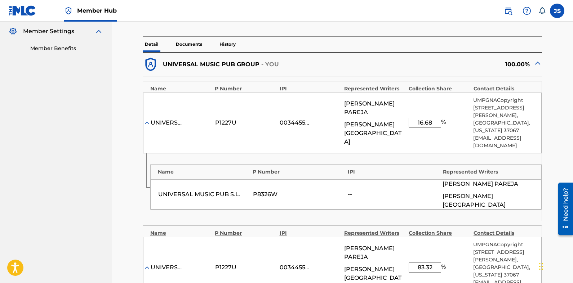
drag, startPoint x: 435, startPoint y: 107, endPoint x: 328, endPoint y: 113, distance: 106.9
click at [328, 113] on div "UNIVERSAL MUSICA, INC. P1227U 00344554265 [PERSON_NAME] [PERSON_NAME] [PERSON_N…" at bounding box center [342, 123] width 399 height 61
type input "5"
drag, startPoint x: 438, startPoint y: 244, endPoint x: 378, endPoint y: 240, distance: 59.6
click at [378, 240] on div "UNIVERSAL MUSICA, INC. P1227U 00344554265 [PERSON_NAME] [PERSON_NAME] [PERSON_N…" at bounding box center [342, 267] width 399 height 61
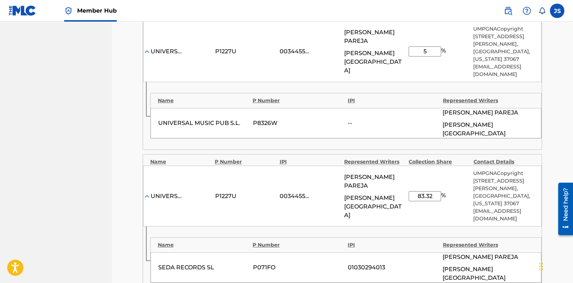
scroll to position [286, 0]
type input "25"
click at [381, 226] on div "Name P Number IPI Represented Writers SEDA RECORDS SL P071FO 01030294013 [PERSO…" at bounding box center [342, 259] width 399 height 67
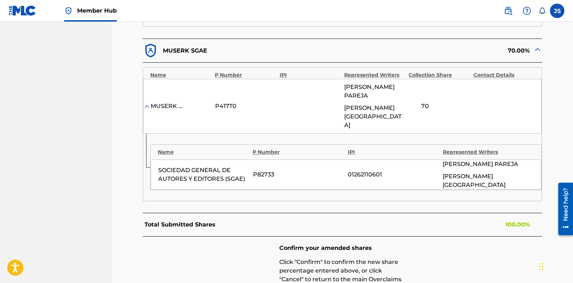
scroll to position [575, 0]
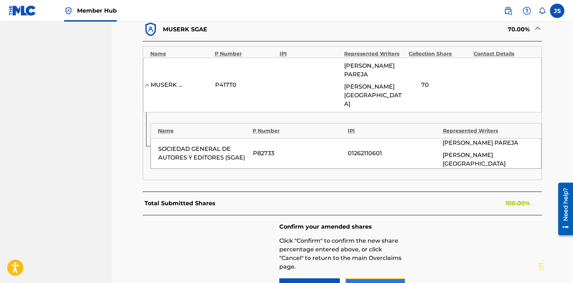
click at [389, 279] on button "Confirm" at bounding box center [375, 288] width 61 height 18
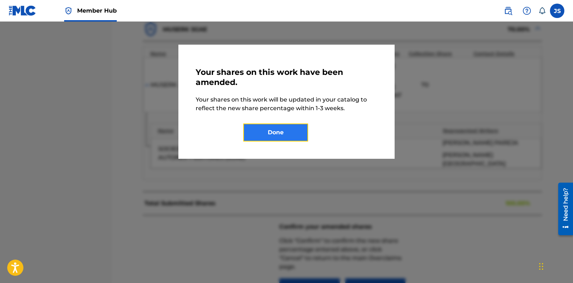
click at [283, 138] on button "Done" at bounding box center [275, 133] width 65 height 18
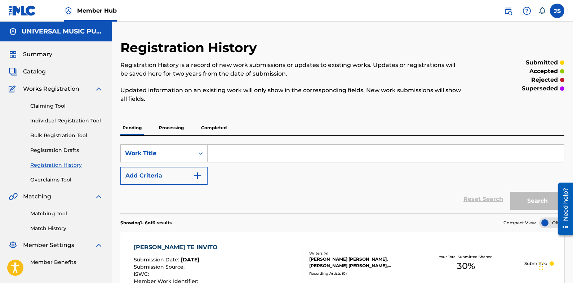
click at [282, 16] on nav "Member Hub JS JS [PERSON_NAME] [PERSON_NAME][EMAIL_ADDRESS][PERSON_NAME][DOMAIN…" at bounding box center [286, 11] width 573 height 22
click at [168, 147] on div "Work Title" at bounding box center [158, 154] width 74 height 14
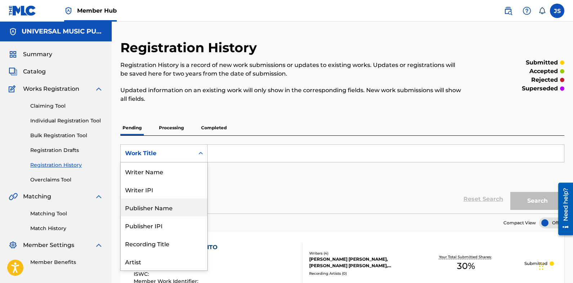
click at [269, 183] on div "SearchWithCriteria0a822cda-0614-49eb-b0a6-1cd00ebc9101 8 results available. Use…" at bounding box center [342, 165] width 444 height 40
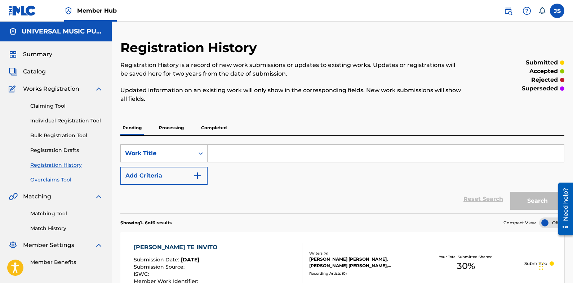
click at [59, 180] on link "Overclaims Tool" at bounding box center [66, 180] width 73 height 8
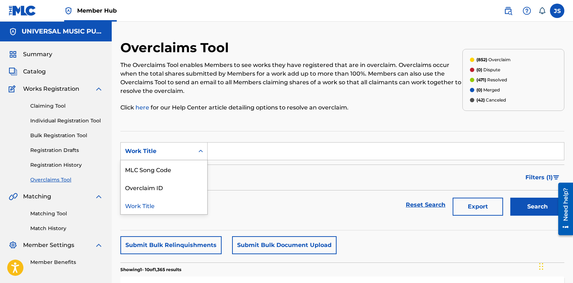
click at [169, 157] on div "Work Title" at bounding box center [158, 152] width 74 height 14
drag, startPoint x: 154, startPoint y: 174, endPoint x: 326, endPoint y: 258, distance: 190.6
click at [155, 174] on div "MLC Song Code" at bounding box center [164, 169] width 87 height 18
drag, startPoint x: 369, startPoint y: 17, endPoint x: 301, endPoint y: 73, distance: 87.3
click at [369, 17] on nav "Member Hub JS JS [PERSON_NAME] [PERSON_NAME][EMAIL_ADDRESS][PERSON_NAME][DOMAIN…" at bounding box center [286, 11] width 573 height 22
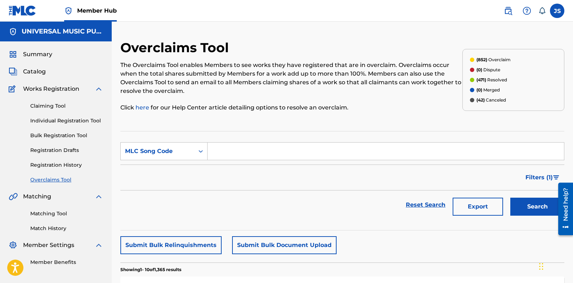
click at [262, 152] on input "Search Form" at bounding box center [386, 151] width 357 height 17
paste input "CK7V38"
type input "CK7V38"
click at [527, 204] on button "Search" at bounding box center [537, 207] width 54 height 18
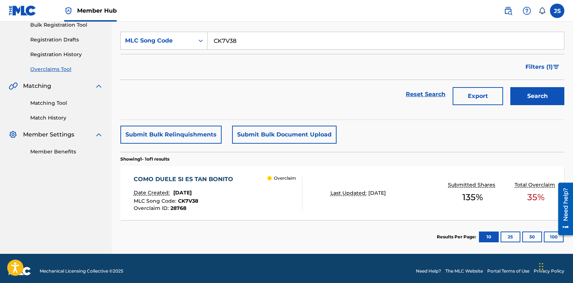
scroll to position [116, 0]
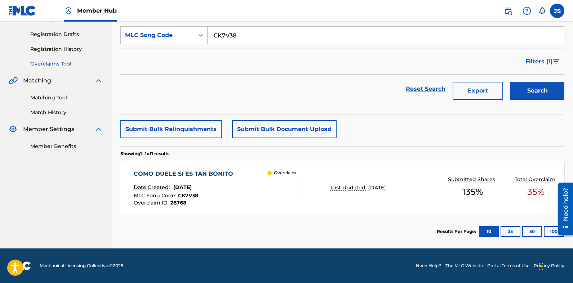
click at [238, 190] on div "COMO DUELE SI ES TAN BONITO Date Created: [DATE] MLC Song Code : CK7V38 Overcla…" at bounding box center [218, 188] width 169 height 36
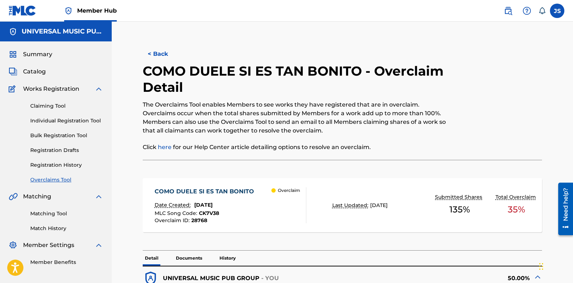
drag, startPoint x: 485, startPoint y: 103, endPoint x: 522, endPoint y: 133, distance: 47.7
click at [522, 133] on div at bounding box center [496, 111] width 92 height 97
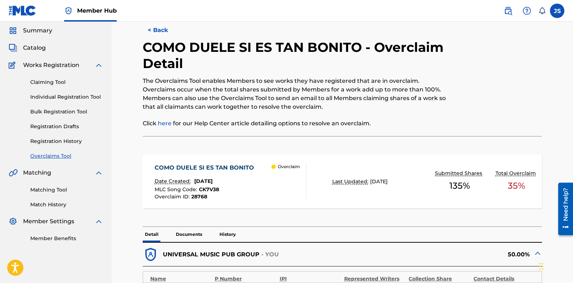
scroll to position [36, 0]
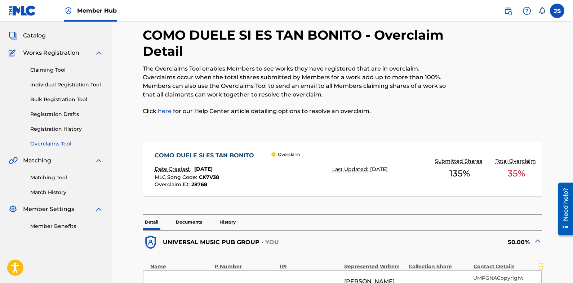
click at [429, 98] on p "The Overclaims Tool enables Members to see works they have registered that are …" at bounding box center [297, 82] width 308 height 35
drag, startPoint x: 422, startPoint y: 103, endPoint x: 373, endPoint y: 104, distance: 49.0
click at [373, 104] on div "The Overclaims Tool enables Members to see works they have registered that are …" at bounding box center [297, 90] width 308 height 51
drag, startPoint x: 373, startPoint y: 104, endPoint x: 478, endPoint y: 93, distance: 105.1
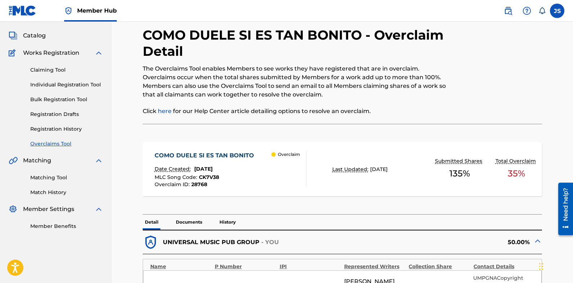
click at [478, 93] on div at bounding box center [496, 75] width 92 height 97
click at [452, 103] on div at bounding box center [496, 75] width 92 height 97
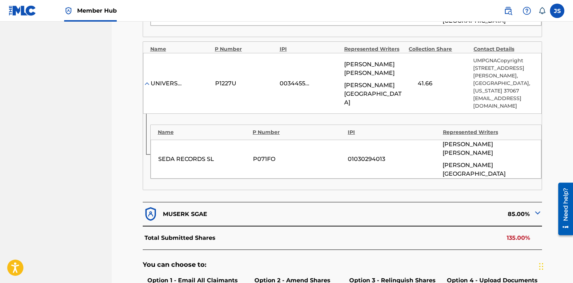
scroll to position [469, 0]
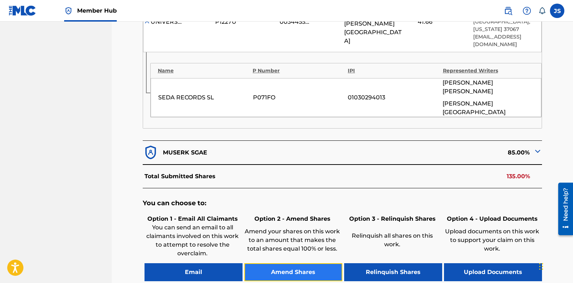
click at [294, 264] on button "Amend Shares" at bounding box center [293, 273] width 98 height 18
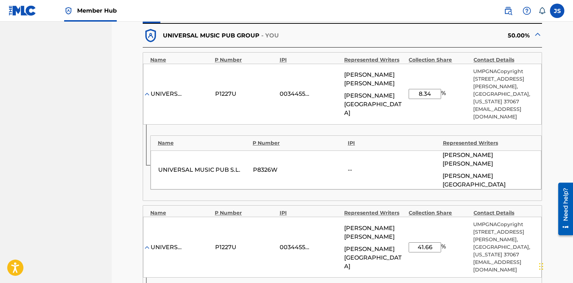
scroll to position [230, 0]
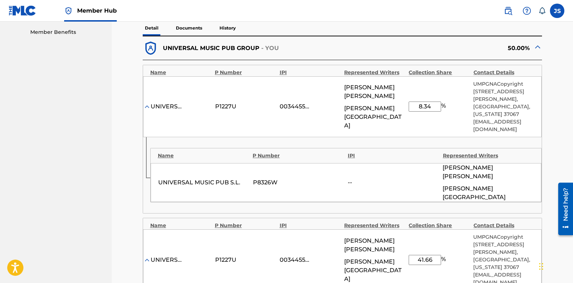
drag, startPoint x: 436, startPoint y: 110, endPoint x: 380, endPoint y: 112, distance: 56.3
click at [380, 112] on div "UNIVERSAL MUSICA, INC. P1227U 00344554265 [PERSON_NAME] KENNAFI [PERSON_NAME] B…" at bounding box center [342, 106] width 399 height 61
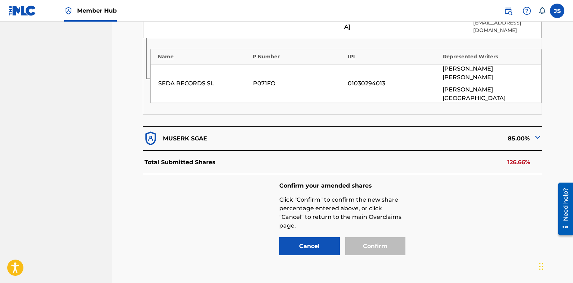
scroll to position [266, 0]
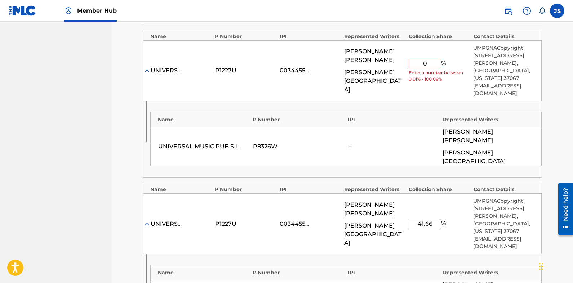
drag, startPoint x: 430, startPoint y: 61, endPoint x: 397, endPoint y: 65, distance: 33.4
click at [394, 64] on div "UNIVERSAL MUSICA, INC. P1227U 00344554265 [PERSON_NAME] KENNAFI [PERSON_NAME] B…" at bounding box center [342, 70] width 399 height 61
drag, startPoint x: 430, startPoint y: 72, endPoint x: 388, endPoint y: 73, distance: 42.2
click at [388, 73] on div "UNIVERSAL MUSICA, INC. P1227U 00344554265 [PERSON_NAME] KENNAFI [PERSON_NAME] B…" at bounding box center [342, 70] width 399 height 61
type input "."
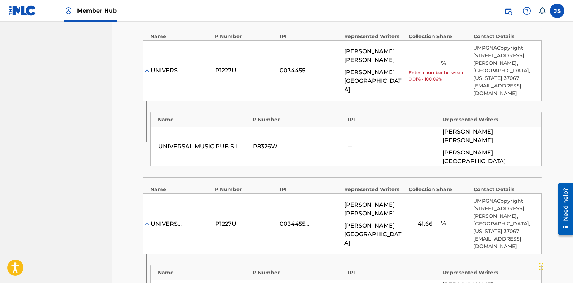
type input "."
type input "2.50"
drag, startPoint x: 434, startPoint y: 207, endPoint x: 365, endPoint y: 208, distance: 69.6
click at [361, 208] on div "UNIVERSAL MUSICA, INC. P1227U 00344554265 [PERSON_NAME] KENNAFI [PERSON_NAME] B…" at bounding box center [342, 224] width 399 height 61
type input "12.50"
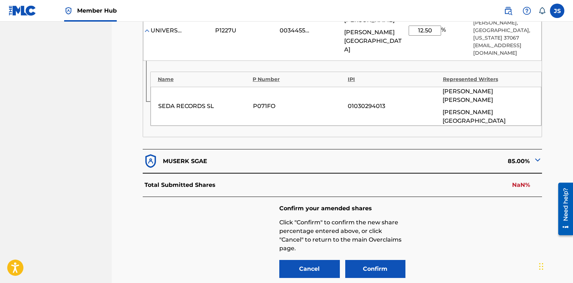
scroll to position [483, 0]
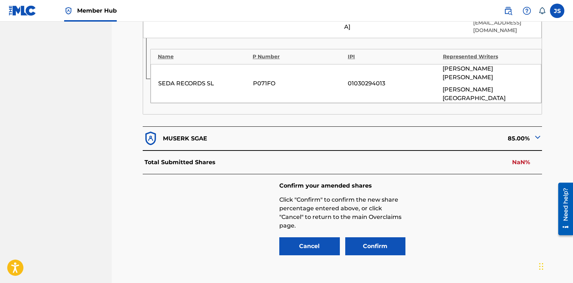
click at [483, 174] on div "Confirm your amended shares Click "Confirm" to confirm the new share percentage…" at bounding box center [343, 219] width 400 height 90
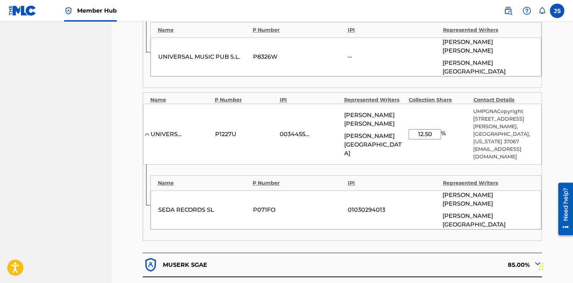
scroll to position [411, 0]
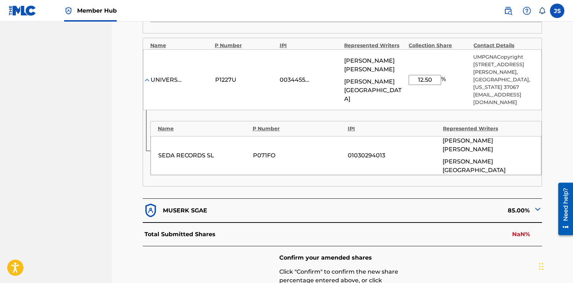
click at [519, 230] on p "NaN%" at bounding box center [521, 234] width 18 height 9
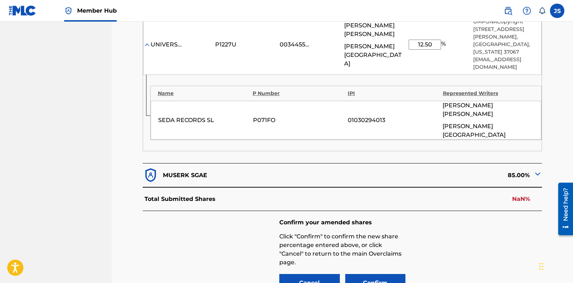
scroll to position [447, 0]
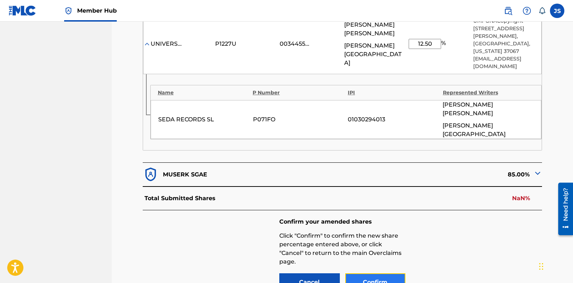
click at [392, 274] on button "Confirm" at bounding box center [375, 283] width 61 height 18
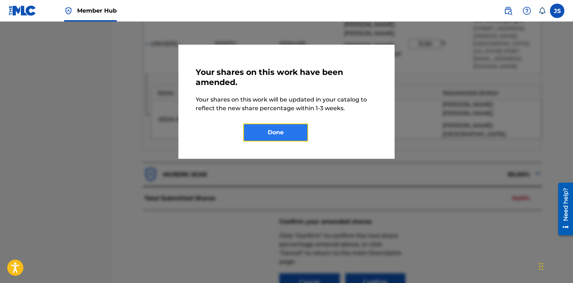
click at [280, 138] on button "Done" at bounding box center [275, 133] width 65 height 18
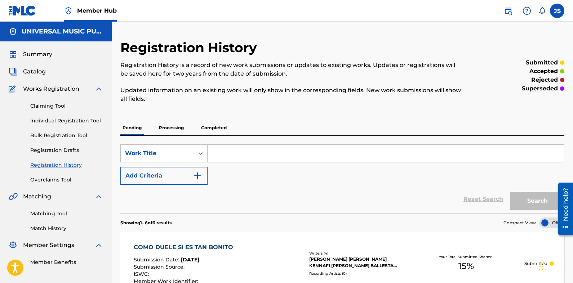
click at [313, 14] on nav "Member Hub JS JS [PERSON_NAME] [PERSON_NAME][EMAIL_ADDRESS][PERSON_NAME][DOMAIN…" at bounding box center [286, 11] width 573 height 22
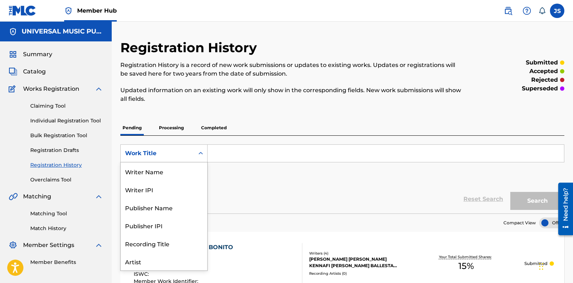
click at [156, 146] on div "Work Title" at bounding box center [163, 154] width 87 height 18
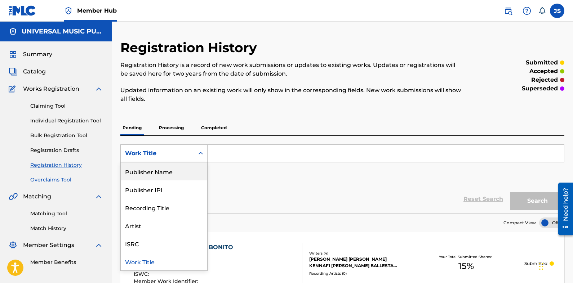
click at [61, 178] on link "Overclaims Tool" at bounding box center [66, 180] width 73 height 8
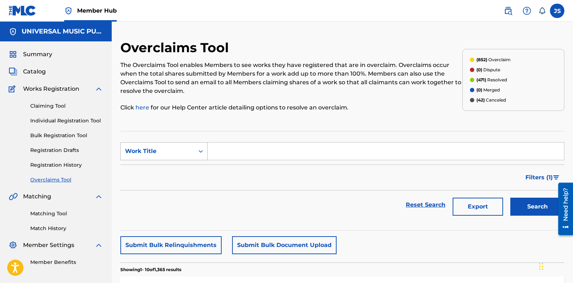
click at [172, 151] on div "Work Title" at bounding box center [157, 151] width 65 height 9
click at [178, 170] on div "MLC Song Code" at bounding box center [164, 169] width 87 height 18
drag, startPoint x: 278, startPoint y: 152, endPoint x: 359, endPoint y: 167, distance: 82.8
click at [278, 152] on input "Search Form" at bounding box center [386, 151] width 357 height 17
paste input "CK7V38"
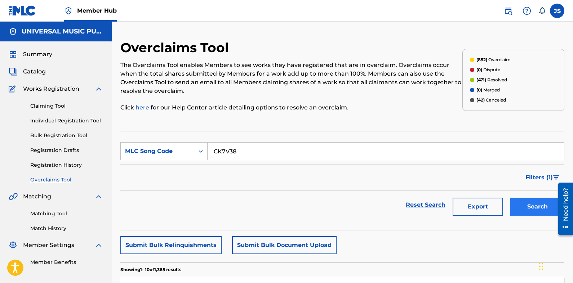
type input "CK7V38"
click at [536, 210] on button "Search" at bounding box center [537, 207] width 54 height 18
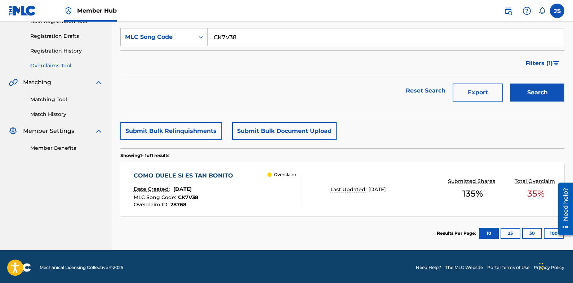
scroll to position [116, 0]
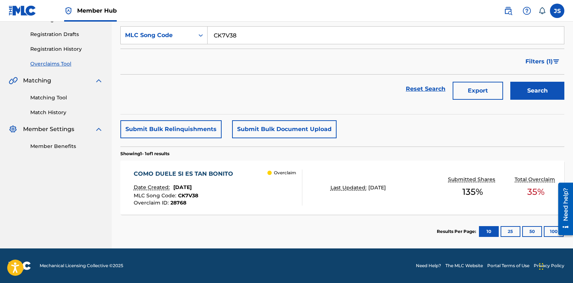
click at [255, 195] on div "COMO DUELE SI ES TAN BONITO Date Created: [DATE] MLC Song Code : CK7V38 Overcla…" at bounding box center [218, 188] width 169 height 36
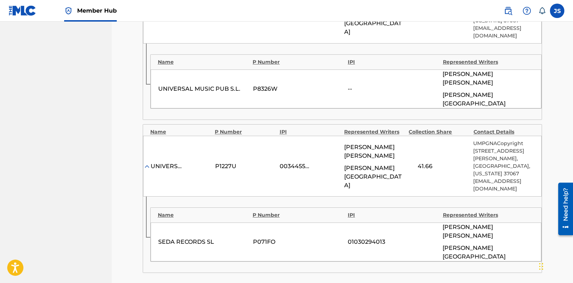
scroll to position [288, 0]
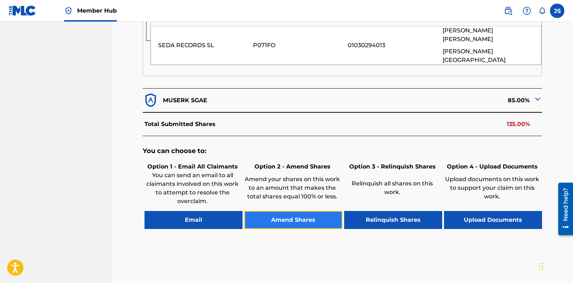
click at [311, 211] on button "Amend Shares" at bounding box center [293, 220] width 98 height 18
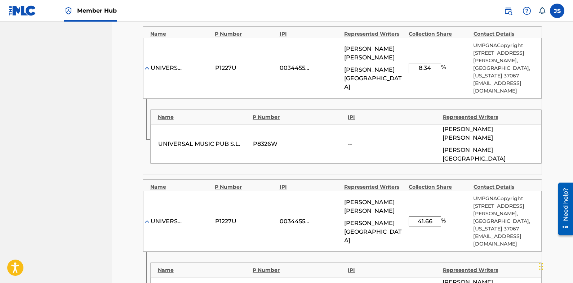
scroll to position [266, 0]
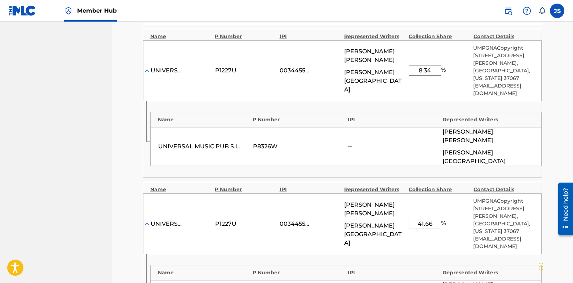
drag, startPoint x: 434, startPoint y: 70, endPoint x: 335, endPoint y: 75, distance: 98.9
click at [335, 75] on div "UNIVERSAL MUSICA, INC. P1227U 00344554265 [PERSON_NAME] KENNAFI [PERSON_NAME] B…" at bounding box center [342, 70] width 399 height 61
type input "2.5"
click at [405, 105] on div "Name P Number IPI Represented Writers UNIVERSAL MUSIC PUB S.L. P8326W -- [PERSO…" at bounding box center [342, 139] width 399 height 76
drag, startPoint x: 434, startPoint y: 205, endPoint x: 333, endPoint y: 203, distance: 101.0
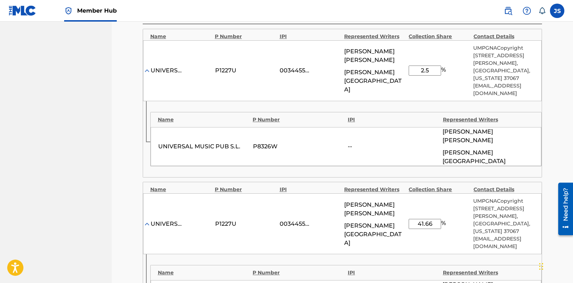
click at [326, 198] on div "UNIVERSAL MUSICA, INC. P1227U 00344554265 [PERSON_NAME] KENNAFI [PERSON_NAME] B…" at bounding box center [342, 224] width 399 height 61
click at [332, 220] on div "00344554265" at bounding box center [310, 224] width 61 height 9
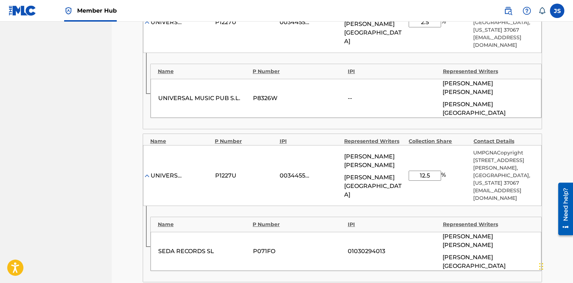
scroll to position [302, 0]
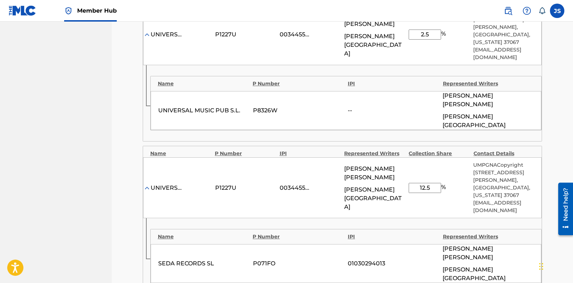
click at [434, 183] on input "12.5" at bounding box center [425, 188] width 32 height 10
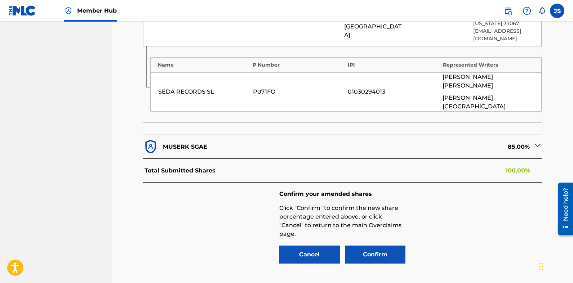
scroll to position [392, 0]
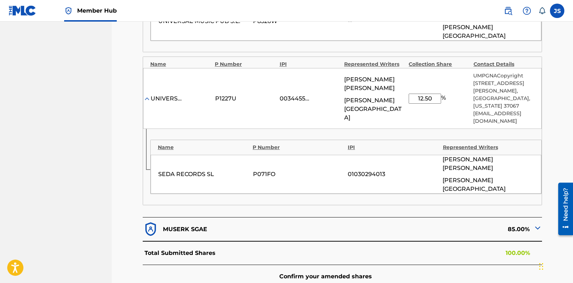
type input "12.5"
drag, startPoint x: 397, startPoint y: 163, endPoint x: 422, endPoint y: 193, distance: 39.1
click at [397, 163] on div "Name P Number IPI Represented Writers SEDA RECORDS SL P071FO 01030294013 [PERSO…" at bounding box center [342, 167] width 399 height 76
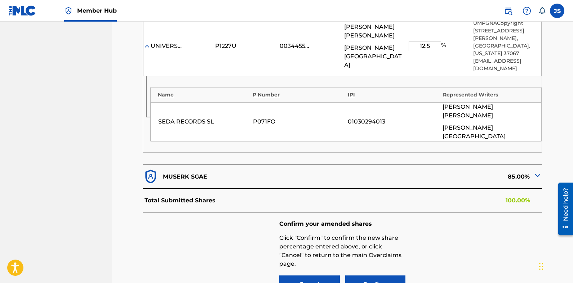
scroll to position [464, 0]
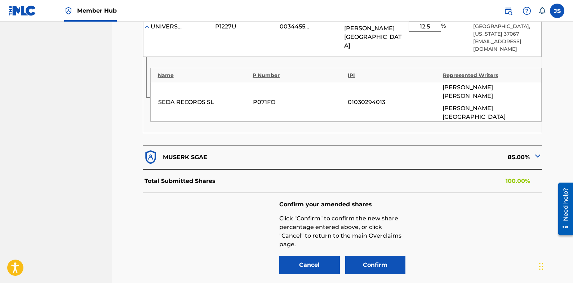
drag, startPoint x: 454, startPoint y: 201, endPoint x: 439, endPoint y: 216, distance: 21.2
click at [454, 202] on div "Confirm your amended shares Click "Confirm" to confirm the new share percentage…" at bounding box center [343, 238] width 400 height 90
click at [394, 256] on button "Confirm" at bounding box center [375, 265] width 61 height 18
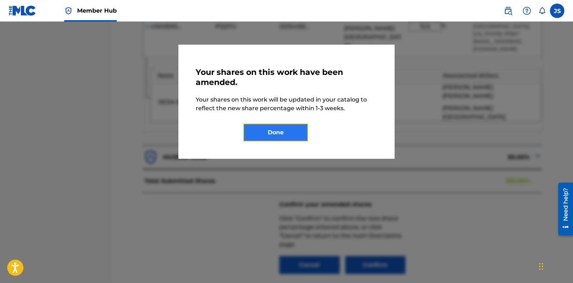
click at [281, 128] on button "Done" at bounding box center [275, 133] width 65 height 18
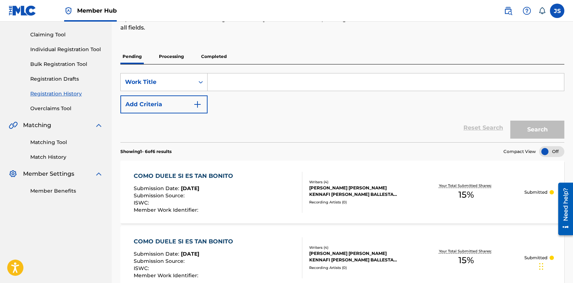
scroll to position [72, 0]
click at [436, 27] on p "Updated information on an existing work will only show in the corresponding fie…" at bounding box center [291, 22] width 342 height 17
click at [192, 82] on div "Work Title" at bounding box center [158, 82] width 74 height 14
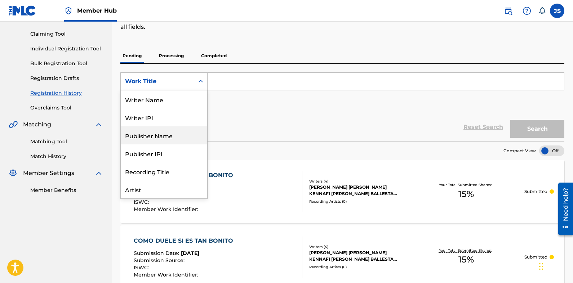
scroll to position [36, 0]
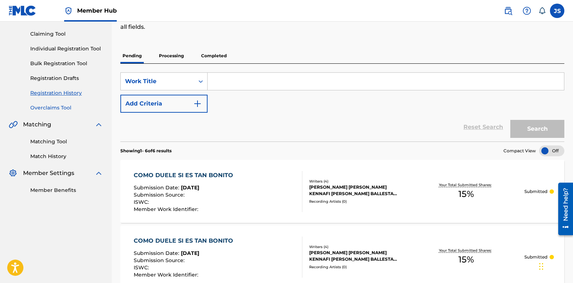
click at [46, 106] on link "Overclaims Tool" at bounding box center [66, 108] width 73 height 8
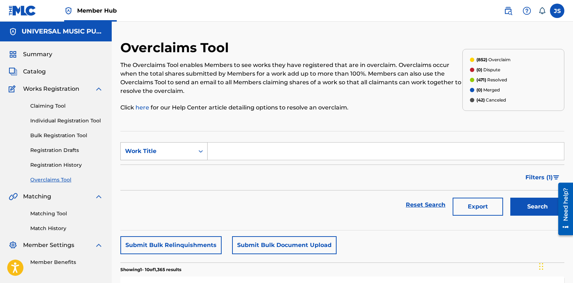
click at [172, 147] on div "Work Title" at bounding box center [157, 151] width 65 height 9
click at [176, 173] on div "MLC Song Code" at bounding box center [164, 169] width 87 height 18
drag, startPoint x: 282, startPoint y: 155, endPoint x: 354, endPoint y: 169, distance: 72.8
click at [283, 155] on input "Search Form" at bounding box center [386, 151] width 357 height 17
paste input "HP6JH6"
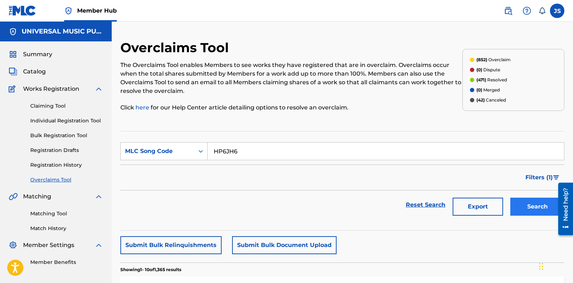
type input "HP6JH6"
click at [534, 205] on button "Search" at bounding box center [537, 207] width 54 height 18
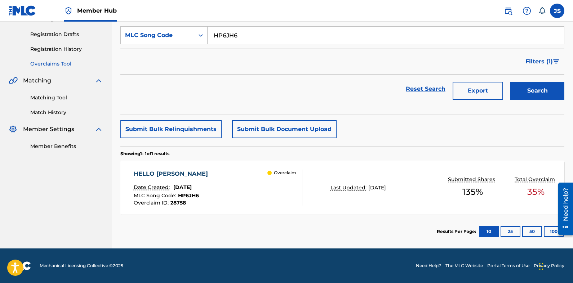
click at [168, 171] on div "HELLO [PERSON_NAME]" at bounding box center [173, 174] width 78 height 9
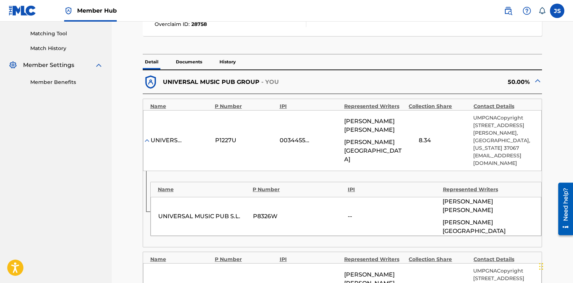
drag, startPoint x: 343, startPoint y: 168, endPoint x: 343, endPoint y: 175, distance: 7.2
click at [343, 175] on div "Name P Number IPI Represented Writers Collection Share Contact Details UNIVERSA…" at bounding box center [343, 173] width 400 height 149
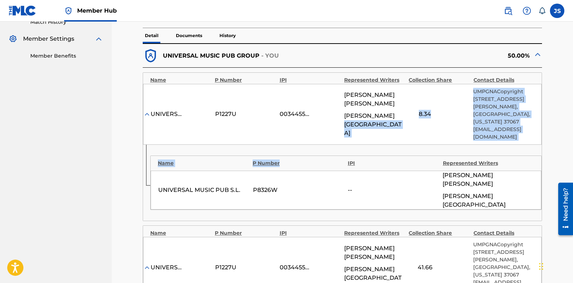
scroll to position [433, 0]
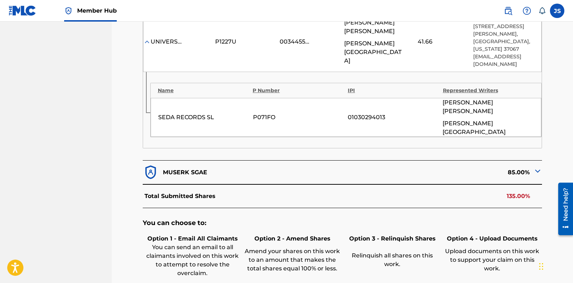
click at [339, 208] on div "You can choose to: Option 1 - Email All Claimants You can send an email to all …" at bounding box center [343, 263] width 400 height 111
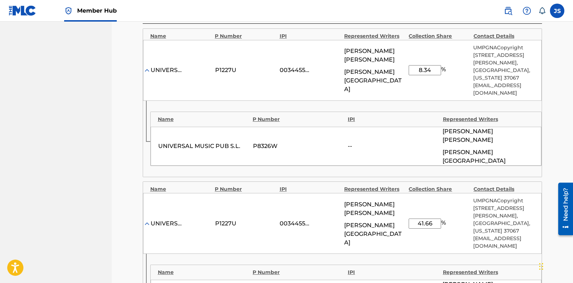
scroll to position [250, 0]
drag, startPoint x: 417, startPoint y: 70, endPoint x: 389, endPoint y: 70, distance: 28.1
click at [389, 70] on div "UNIVERSAL MUSICA, INC. P1227U 00344554265 [PERSON_NAME] KENNAFI [PERSON_NAME] B…" at bounding box center [342, 70] width 399 height 61
click at [420, 112] on div "Name P Number IPI Represented Writers" at bounding box center [346, 117] width 391 height 11
drag, startPoint x: 420, startPoint y: 71, endPoint x: 376, endPoint y: 71, distance: 43.6
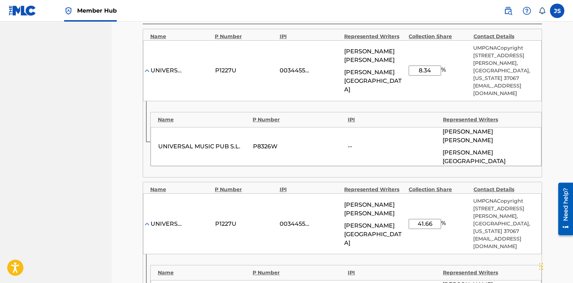
click at [376, 71] on div "UNIVERSAL MUSICA, INC. P1227U 00344554265 [PERSON_NAME] KENNAFI [PERSON_NAME] B…" at bounding box center [342, 70] width 399 height 61
type input "2.5"
drag, startPoint x: 437, startPoint y: 208, endPoint x: 377, endPoint y: 208, distance: 59.5
click at [374, 205] on div "UNIVERSAL MUSICA, INC. P1227U 00344554265 [PERSON_NAME] KENNAFI [PERSON_NAME] B…" at bounding box center [342, 224] width 399 height 61
type input "12.5"
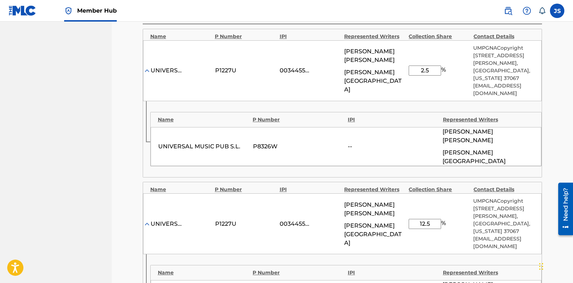
click at [347, 207] on div "[PERSON_NAME] KENNAFI [PERSON_NAME] BALLESTA [PERSON_NAME]" at bounding box center [374, 224] width 61 height 47
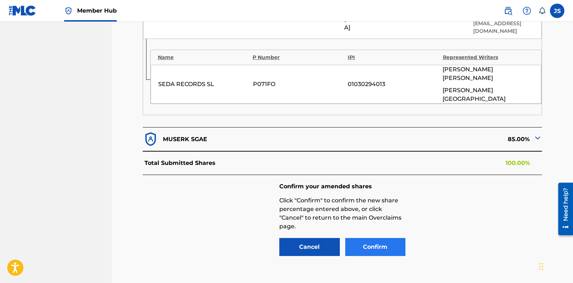
scroll to position [467, 0]
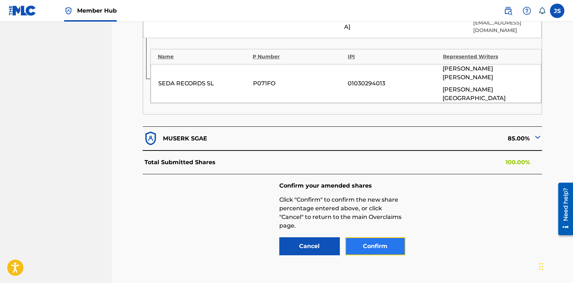
click at [362, 238] on button "Confirm" at bounding box center [375, 247] width 61 height 18
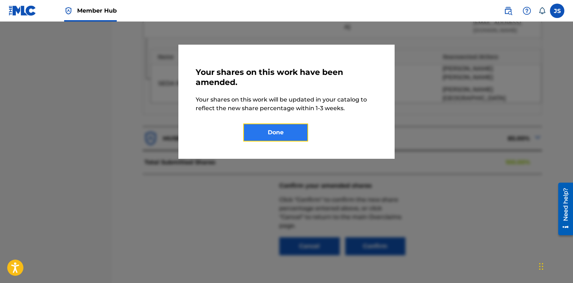
click at [291, 134] on button "Done" at bounding box center [275, 133] width 65 height 18
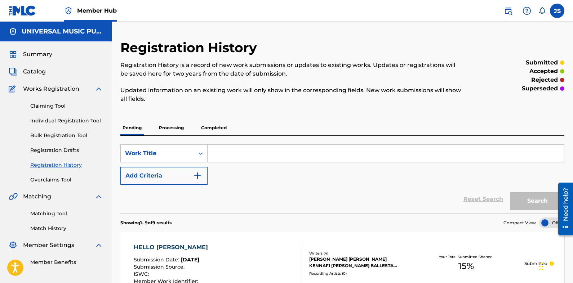
drag, startPoint x: 436, startPoint y: 27, endPoint x: 260, endPoint y: 120, distance: 199.3
click at [171, 149] on div "Work Title" at bounding box center [157, 153] width 65 height 9
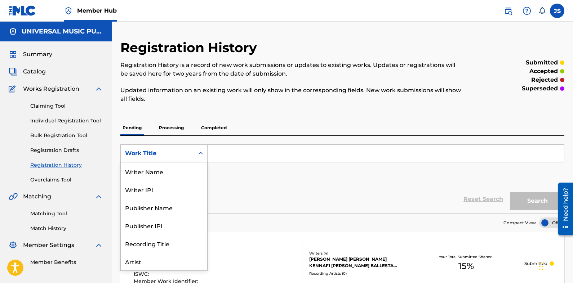
scroll to position [36, 0]
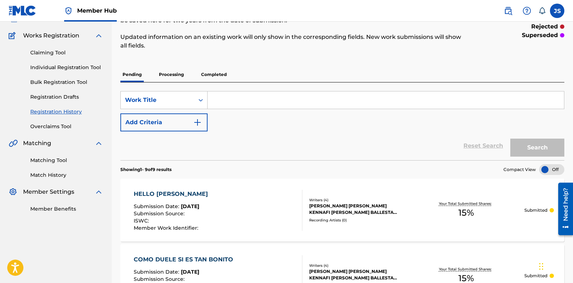
scroll to position [0, 0]
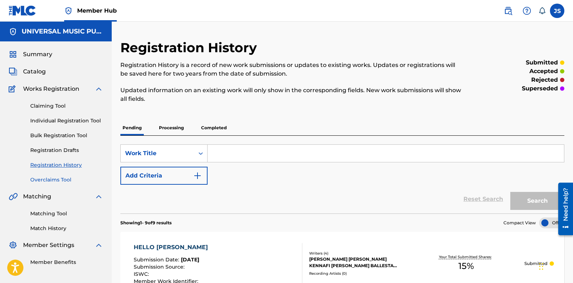
click at [63, 177] on link "Overclaims Tool" at bounding box center [66, 180] width 73 height 8
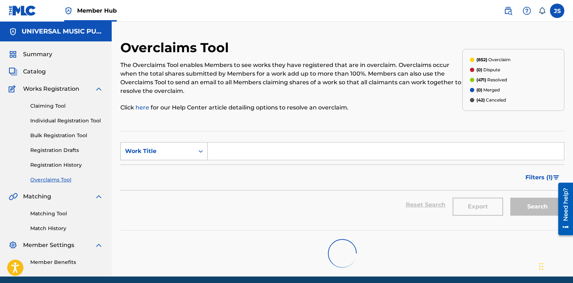
click at [160, 151] on div "Work Title" at bounding box center [157, 151] width 65 height 9
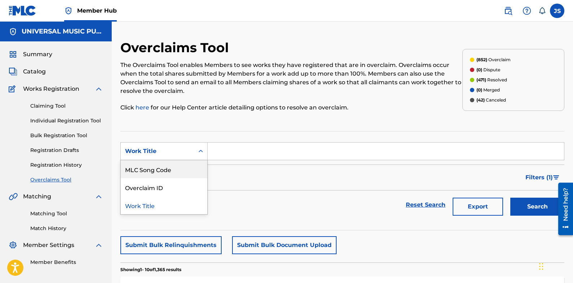
click at [172, 171] on div "MLC Song Code" at bounding box center [164, 169] width 87 height 18
click at [296, 143] on input "Search Form" at bounding box center [386, 151] width 357 height 17
paste input "HP6QM6"
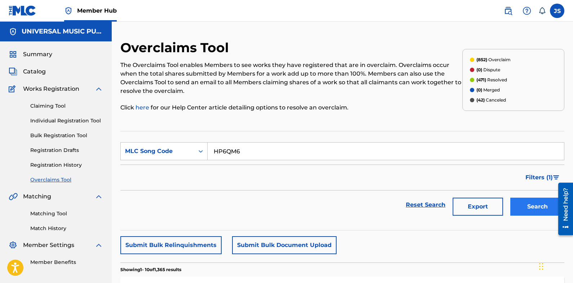
type input "HP6QM6"
click at [513, 202] on button "Search" at bounding box center [537, 207] width 54 height 18
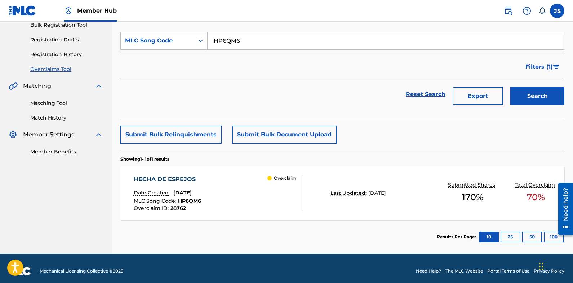
scroll to position [116, 0]
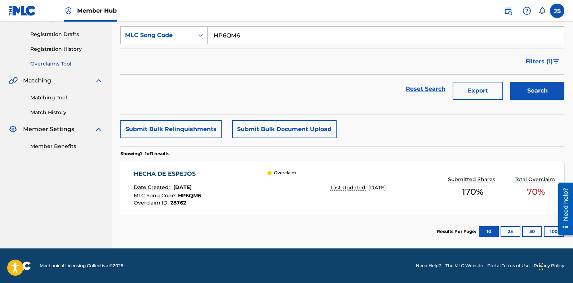
click at [191, 174] on div "HECHA DE ESPEJOS" at bounding box center [167, 174] width 67 height 9
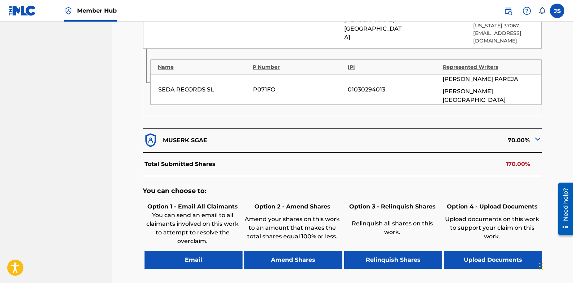
scroll to position [469, 0]
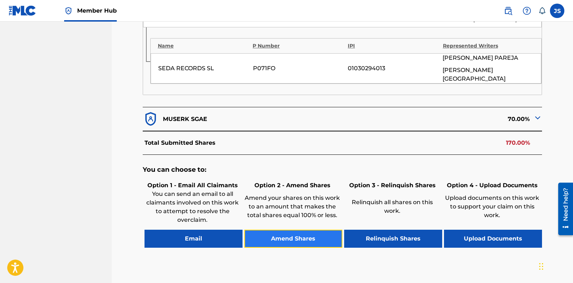
click at [301, 230] on button "Amend Shares" at bounding box center [293, 239] width 98 height 18
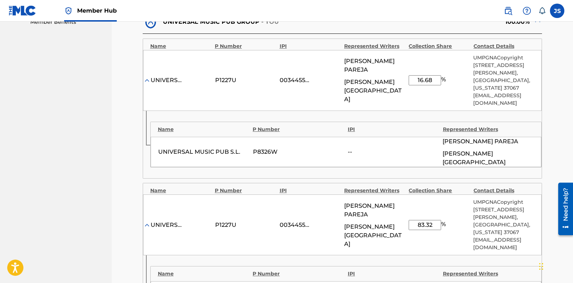
scroll to position [252, 0]
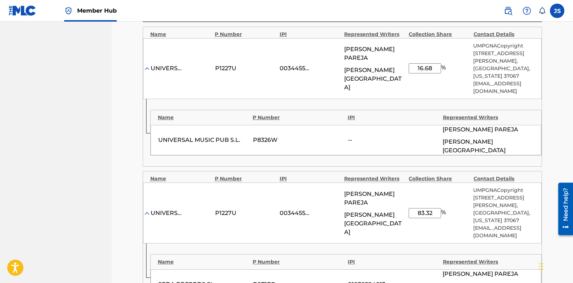
drag, startPoint x: 436, startPoint y: 70, endPoint x: 386, endPoint y: 70, distance: 49.8
click at [386, 70] on div "UNIVERSAL MUSICA, INC. P1227U 00344554265 [PERSON_NAME] [PERSON_NAME] [PERSON_N…" at bounding box center [342, 68] width 399 height 61
type input "5"
drag, startPoint x: 435, startPoint y: 205, endPoint x: 382, endPoint y: 205, distance: 52.6
click at [382, 205] on div "UNIVERSAL MUSICA, INC. P1227U 00344554265 [PERSON_NAME] [PERSON_NAME] [PERSON_N…" at bounding box center [342, 213] width 399 height 61
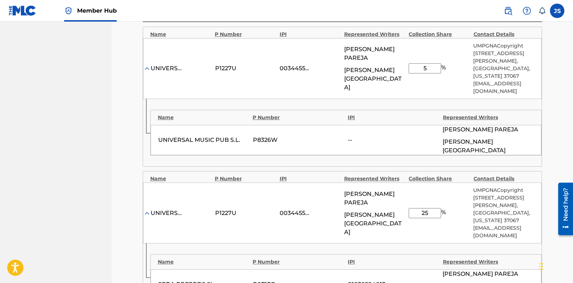
type input "25"
click at [450, 244] on div "Name P Number IPI Represented Writers SEDA RECORDS SL P071FO 01030294013 [PERSO…" at bounding box center [342, 277] width 399 height 67
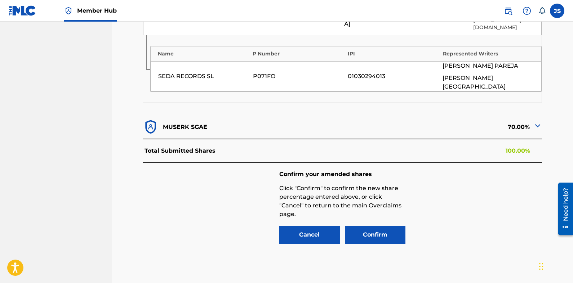
scroll to position [484, 0]
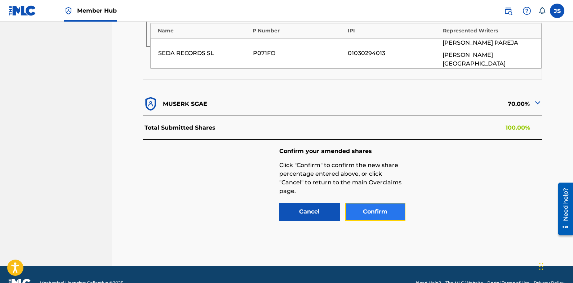
click at [390, 203] on button "Confirm" at bounding box center [375, 212] width 61 height 18
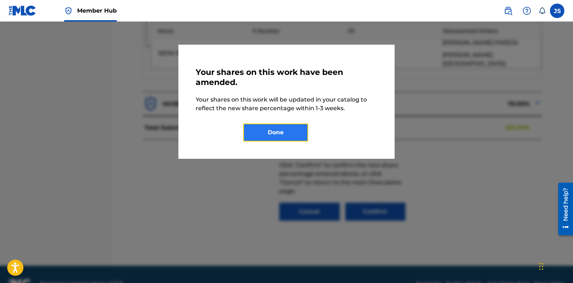
click at [293, 139] on button "Done" at bounding box center [275, 133] width 65 height 18
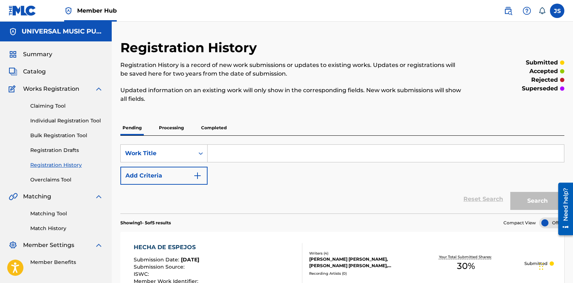
click at [257, 4] on nav "Member Hub JS JS [PERSON_NAME] [PERSON_NAME][EMAIL_ADDRESS][PERSON_NAME][DOMAIN…" at bounding box center [286, 11] width 573 height 22
click at [174, 146] on div "Work Title" at bounding box center [163, 154] width 87 height 18
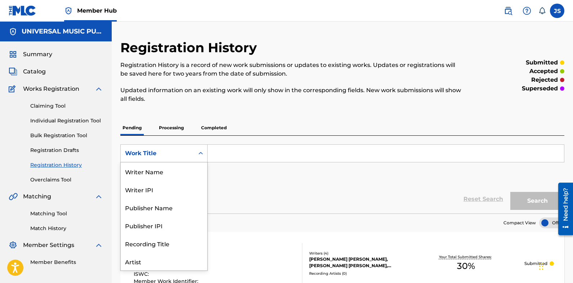
scroll to position [36, 0]
drag, startPoint x: 287, startPoint y: 107, endPoint x: 256, endPoint y: 112, distance: 31.5
click at [284, 108] on div "Registration History Registration History is a record of new work submissions o…" at bounding box center [291, 76] width 342 height 72
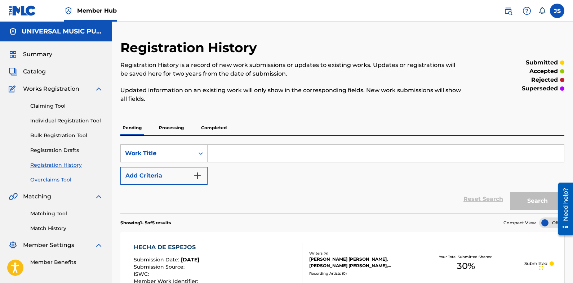
click at [44, 180] on link "Overclaims Tool" at bounding box center [66, 180] width 73 height 8
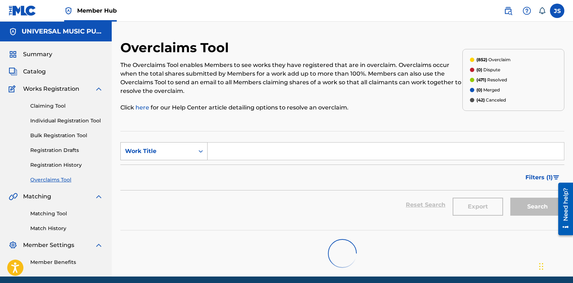
click at [172, 148] on div "Work Title" at bounding box center [157, 151] width 65 height 9
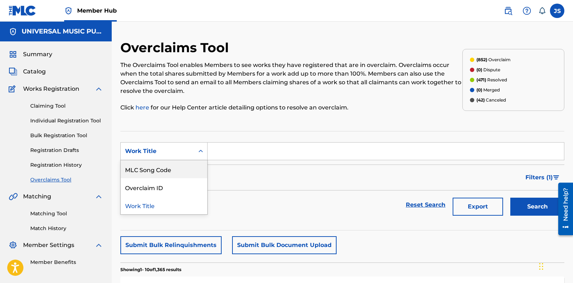
click at [181, 175] on div "MLC Song Code" at bounding box center [164, 169] width 87 height 18
click at [303, 144] on input "Search Form" at bounding box center [386, 151] width 357 height 17
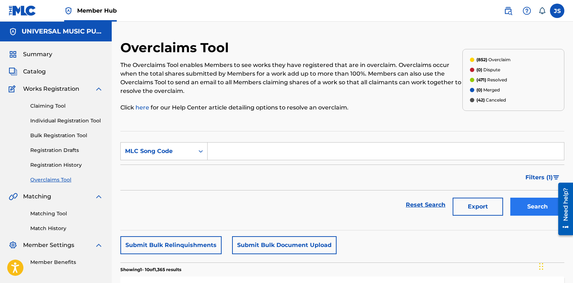
paste input "N96E45"
type input "N96E45"
click at [550, 213] on button "Search" at bounding box center [537, 207] width 54 height 18
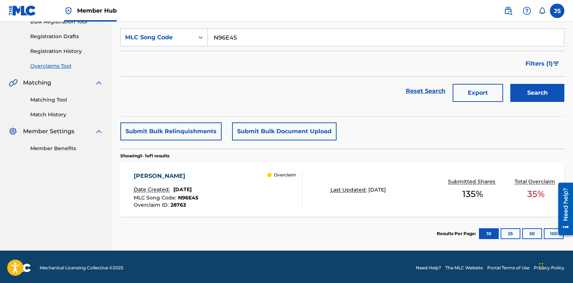
scroll to position [116, 0]
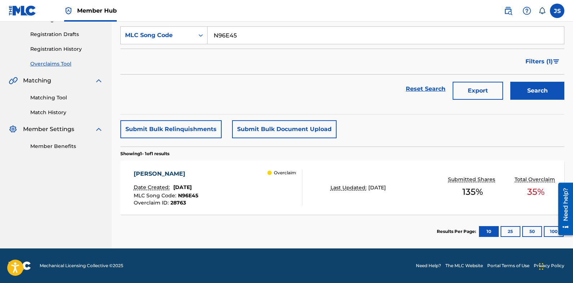
click at [184, 176] on div "[PERSON_NAME]" at bounding box center [166, 174] width 65 height 9
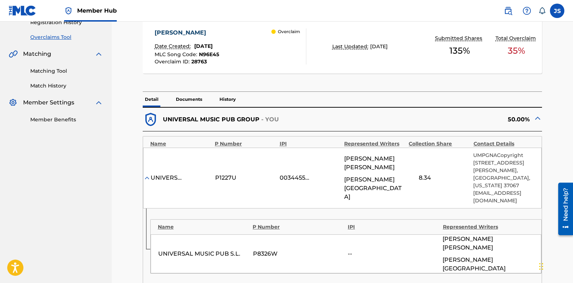
scroll to position [144, 0]
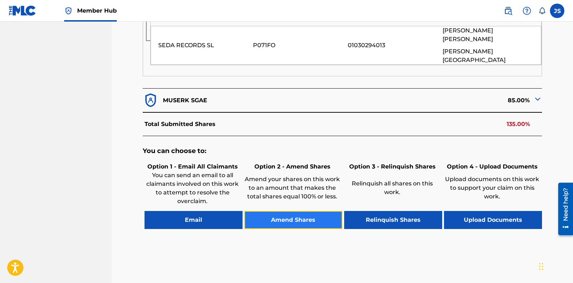
click at [312, 211] on button "Amend Shares" at bounding box center [293, 220] width 98 height 18
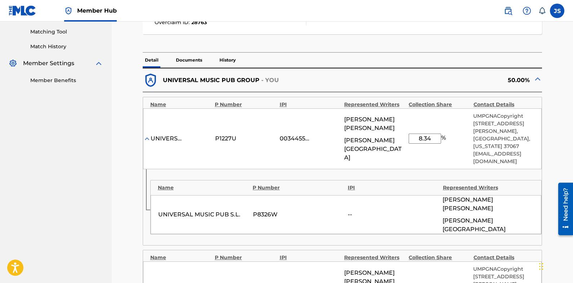
scroll to position [178, 0]
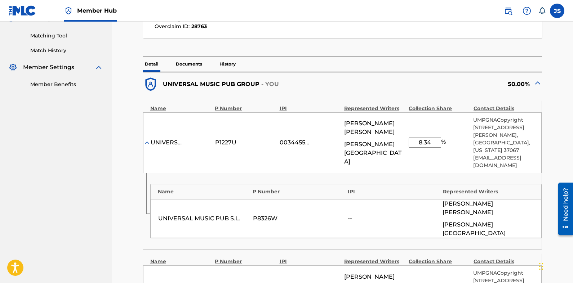
drag, startPoint x: 435, startPoint y: 143, endPoint x: 354, endPoint y: 141, distance: 80.4
click at [346, 139] on div "UNIVERSAL MUSICA, INC. P1227U 00344554265 [PERSON_NAME] KENNAFI [PERSON_NAME] B…" at bounding box center [342, 142] width 399 height 61
type input "2.5"
click at [368, 192] on div "IPI" at bounding box center [394, 192] width 92 height 8
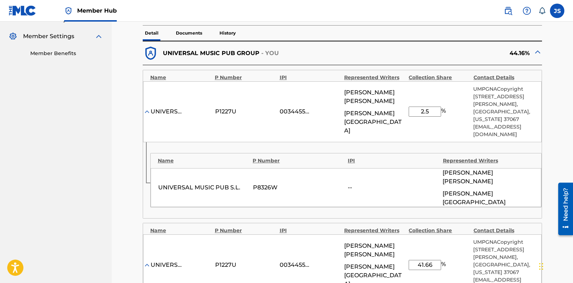
scroll to position [250, 0]
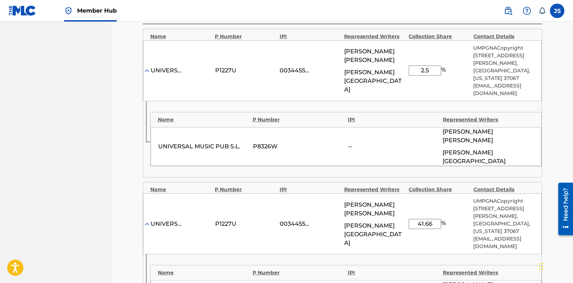
drag, startPoint x: 437, startPoint y: 205, endPoint x: 322, endPoint y: 210, distance: 114.4
click at [321, 209] on div "UNIVERSAL MUSICA, INC. P1227U 00344554265 [PERSON_NAME] KENNAFI [PERSON_NAME] B…" at bounding box center [342, 224] width 399 height 61
type input "12.5"
click at [315, 196] on div "UNIVERSAL MUSICA, INC. P1227U 00344554265 [PERSON_NAME] KENNAFI [PERSON_NAME] B…" at bounding box center [342, 224] width 399 height 61
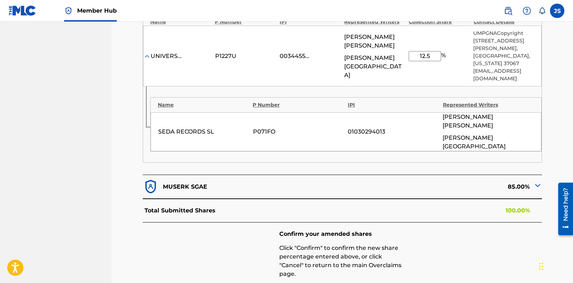
scroll to position [430, 0]
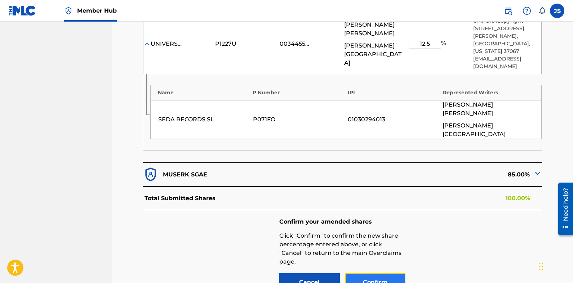
click at [376, 274] on button "Confirm" at bounding box center [375, 283] width 61 height 18
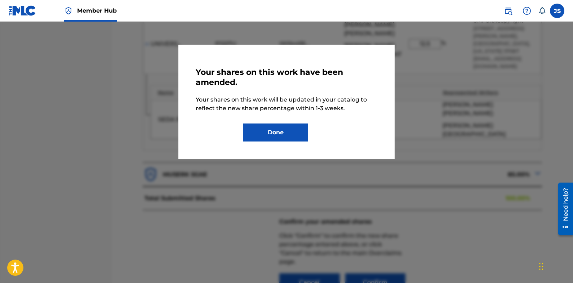
click at [269, 120] on div "Your shares on this work have been amended. Your shares on this work will be up…" at bounding box center [287, 102] width 182 height 80
click at [275, 129] on button "Done" at bounding box center [275, 133] width 65 height 18
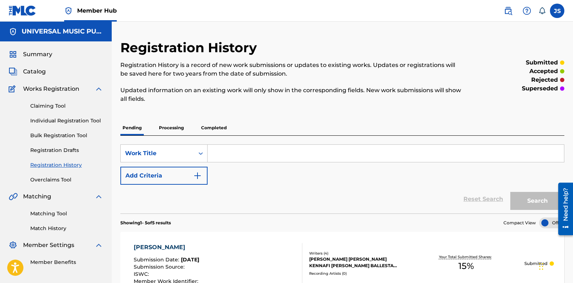
click at [380, 3] on nav "Member Hub JS JS [PERSON_NAME] [PERSON_NAME][EMAIL_ADDRESS][PERSON_NAME][DOMAIN…" at bounding box center [286, 11] width 573 height 22
click at [174, 153] on div "Work Title" at bounding box center [157, 153] width 65 height 9
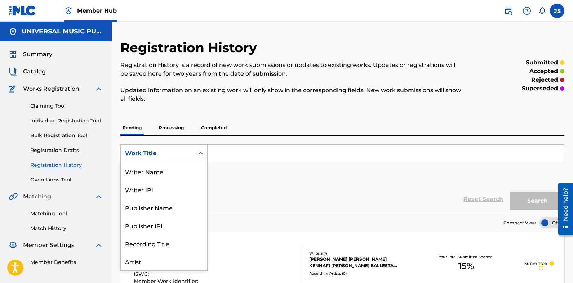
scroll to position [36, 0]
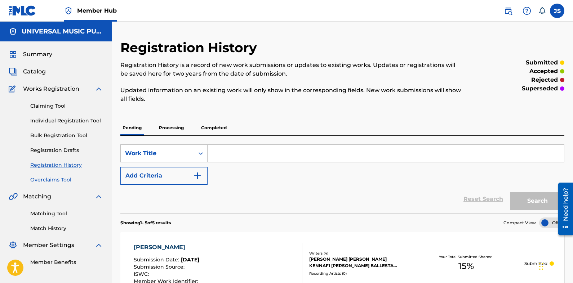
click at [61, 181] on link "Overclaims Tool" at bounding box center [66, 180] width 73 height 8
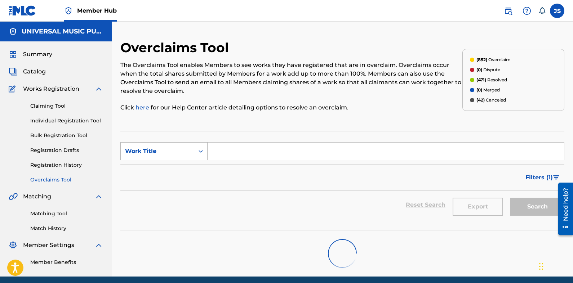
click at [179, 149] on div "Work Title" at bounding box center [157, 151] width 65 height 9
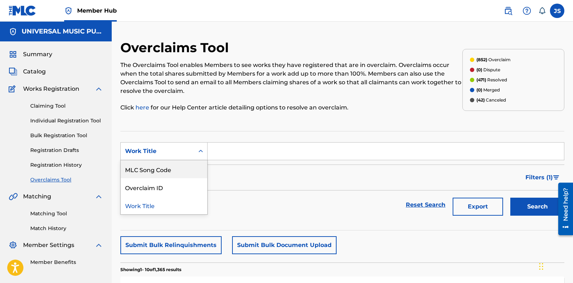
drag, startPoint x: 183, startPoint y: 167, endPoint x: 188, endPoint y: 167, distance: 4.7
click at [184, 167] on div "MLC Song Code" at bounding box center [164, 169] width 87 height 18
click at [273, 161] on form "SearchWithCriteria0f6ab0c3-db60-4218-8e74-d44040f27e33 MLC Song Code Filter Sta…" at bounding box center [342, 180] width 444 height 77
click at [275, 152] on input "Search Form" at bounding box center [386, 151] width 357 height 17
paste input "PN8NUK"
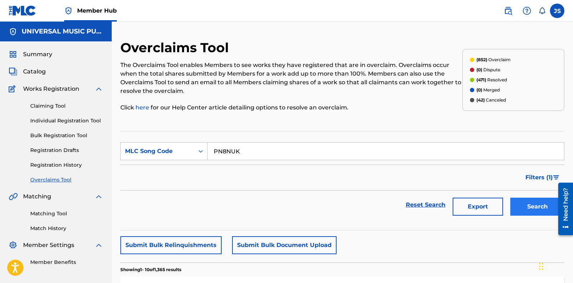
type input "PN8NUK"
drag, startPoint x: 539, startPoint y: 205, endPoint x: 527, endPoint y: 196, distance: 14.6
click at [539, 205] on button "Search" at bounding box center [537, 207] width 54 height 18
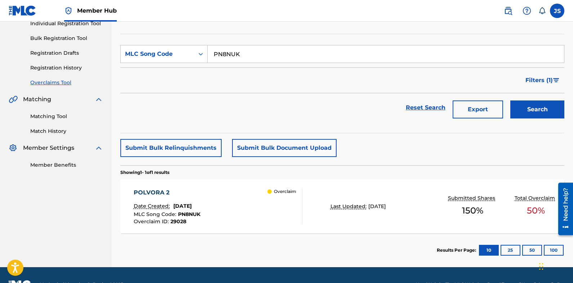
scroll to position [108, 0]
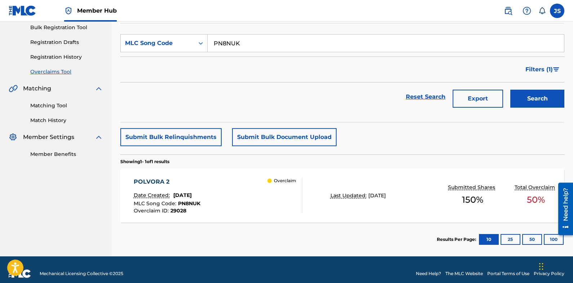
click at [209, 193] on div "POLVORA 2 Date Created: [DATE] MLC Song Code : PN8NUK Overclaim ID : 29028 Over…" at bounding box center [218, 196] width 169 height 36
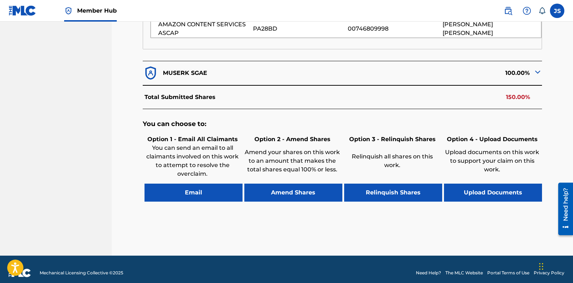
scroll to position [361, 0]
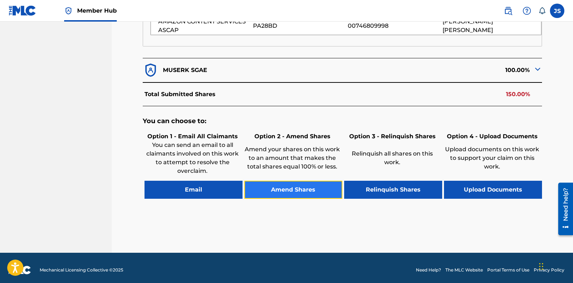
click at [311, 190] on button "Amend Shares" at bounding box center [293, 190] width 98 height 18
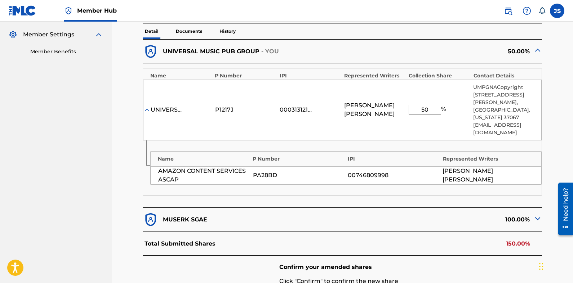
scroll to position [106, 0]
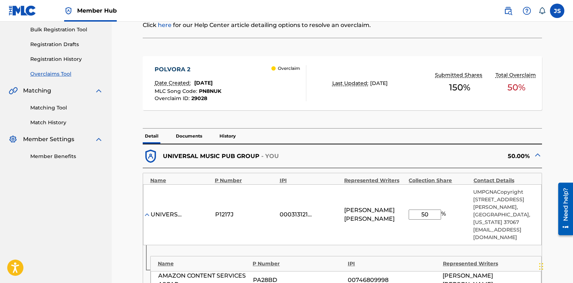
click at [49, 206] on nav "UNIVERSAL MUSIC PUB GROUP Summary Catalog Works Registration Claiming Tool Indi…" at bounding box center [56, 201] width 112 height 571
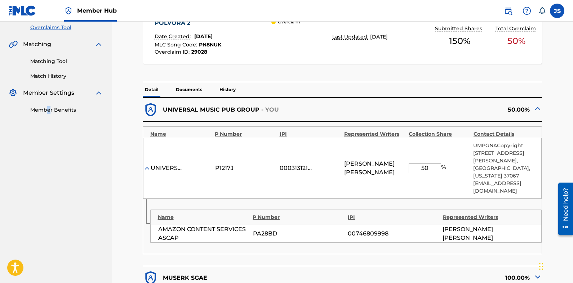
scroll to position [288, 0]
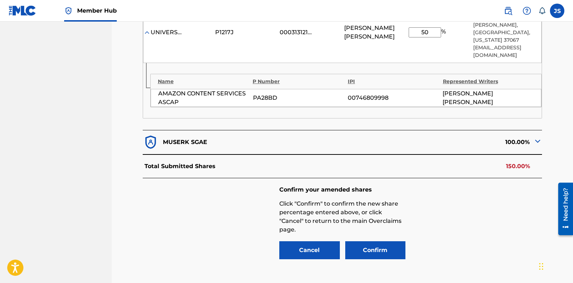
click at [183, 211] on div "Confirm your amended shares Click "Confirm" to confirm the new share percentage…" at bounding box center [343, 223] width 400 height 90
click at [323, 250] on button "Cancel" at bounding box center [309, 251] width 61 height 18
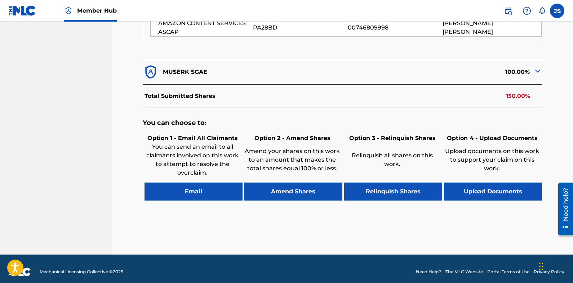
scroll to position [361, 0]
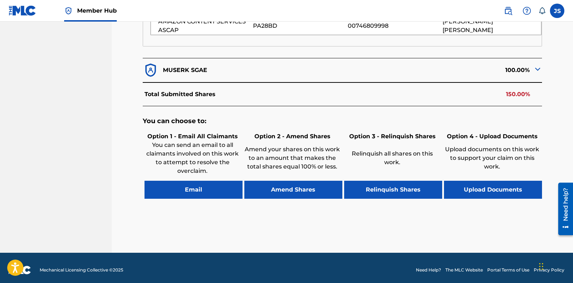
click at [539, 71] on img at bounding box center [538, 69] width 9 height 9
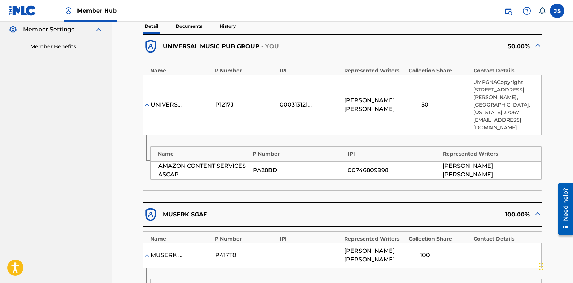
scroll to position [108, 0]
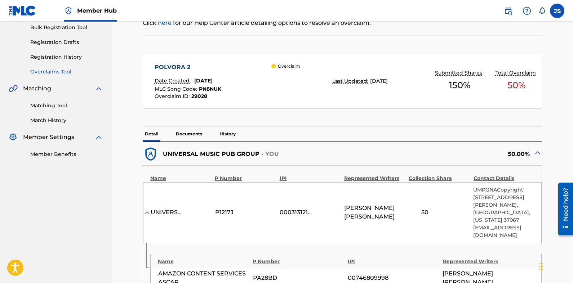
drag, startPoint x: 401, startPoint y: 42, endPoint x: 358, endPoint y: 52, distance: 44.4
click at [358, 52] on div "POLVORA 2 Date Created: [DATE] MLC Song Code : PN8NUK Overclaim ID : 29028 Over…" at bounding box center [343, 84] width 400 height 83
